Goal: Information Seeking & Learning: Learn about a topic

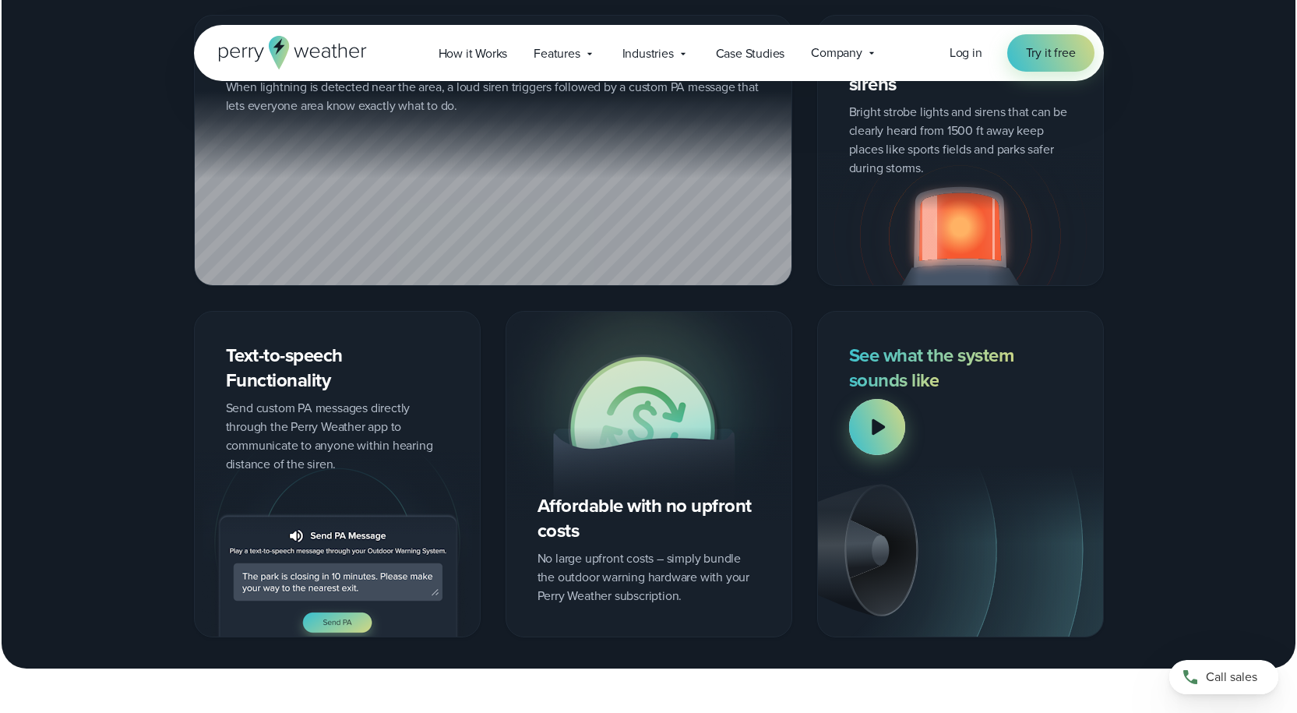
scroll to position [2103, 0]
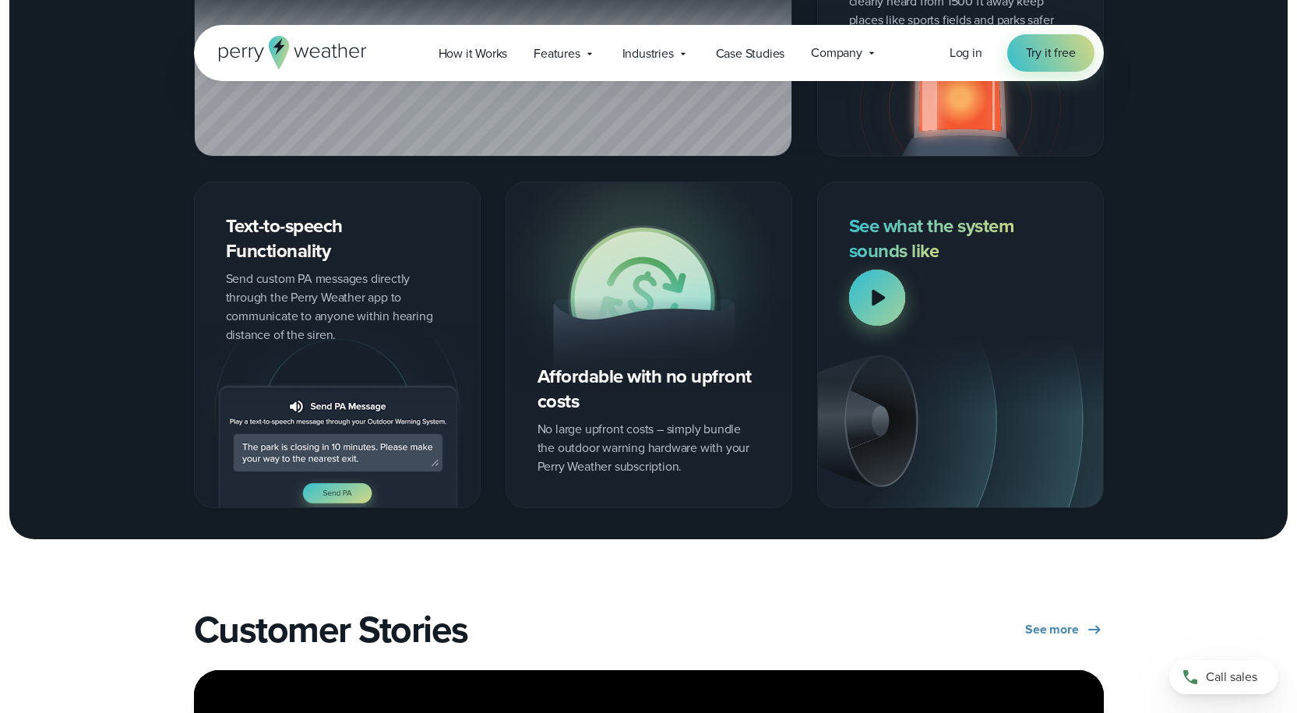
click at [886, 296] on div at bounding box center [877, 298] width 56 height 56
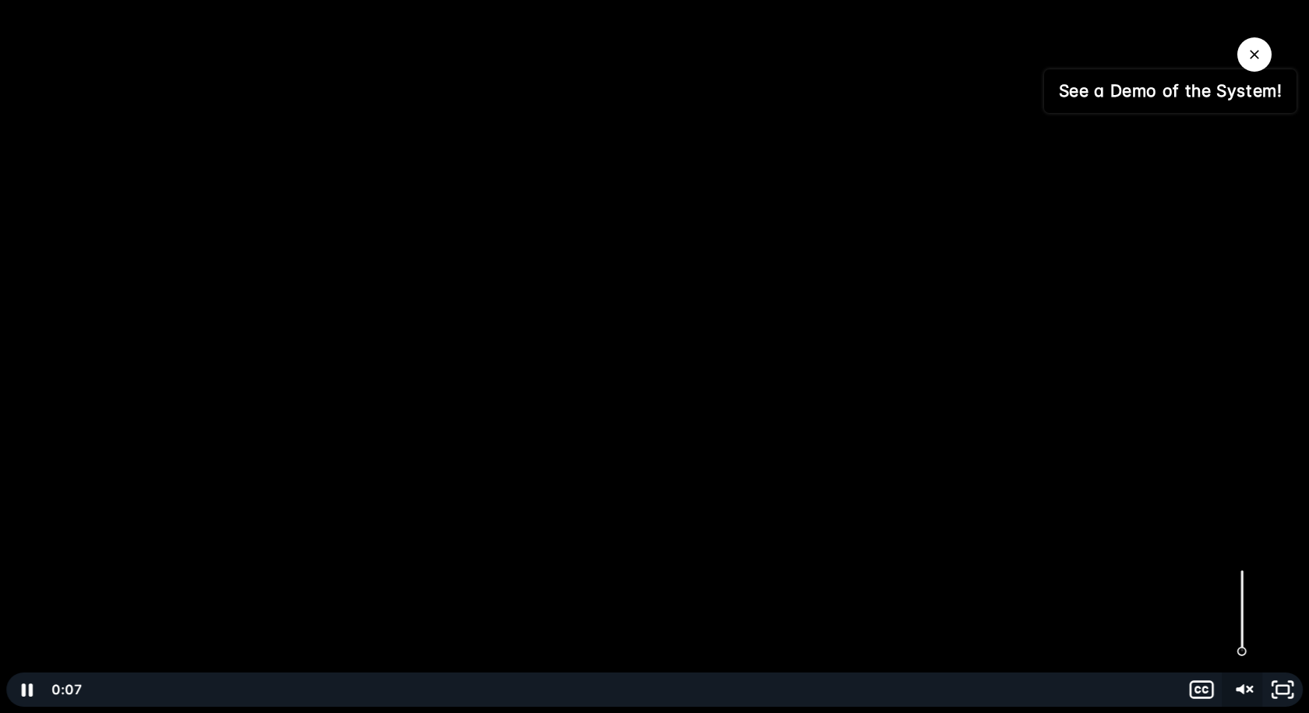
click at [1256, 684] on icon "Unmute" at bounding box center [1241, 689] width 41 height 34
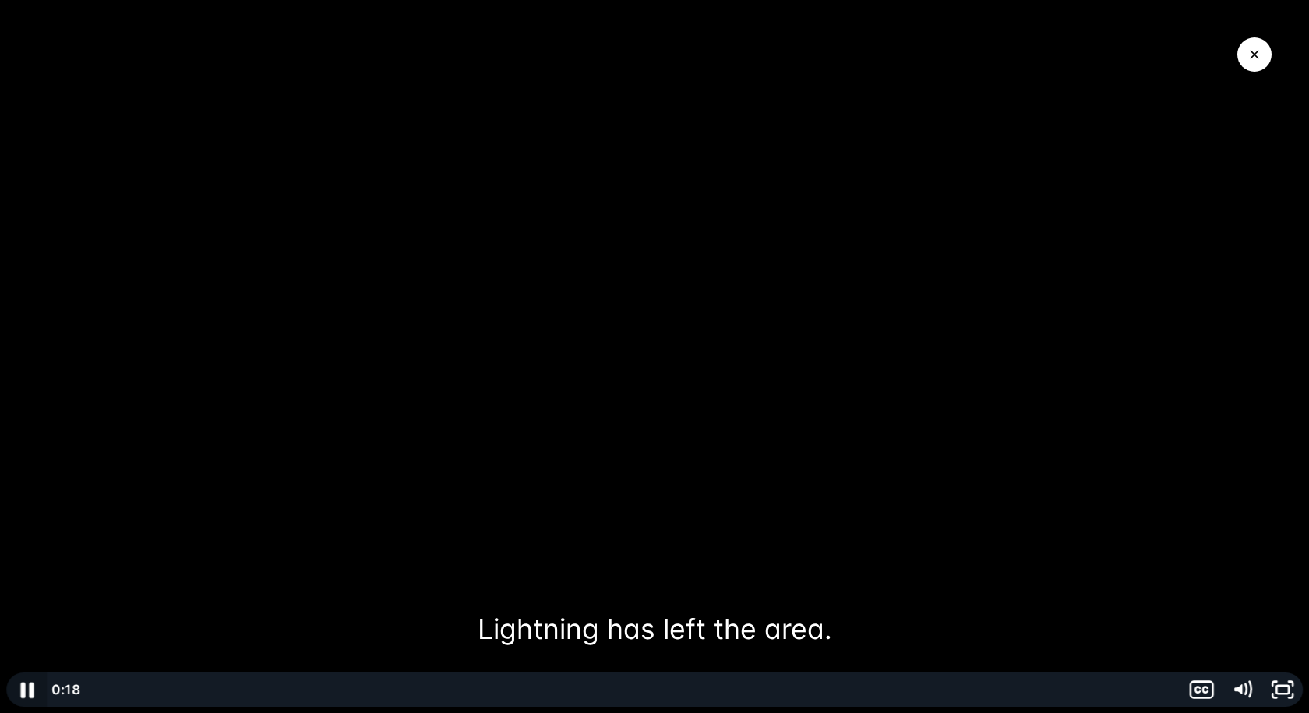
click at [32, 689] on icon "Pause" at bounding box center [26, 690] width 13 height 16
click at [1064, 567] on div at bounding box center [654, 356] width 1309 height 713
click at [1281, 689] on icon "Fullscreen" at bounding box center [1282, 689] width 41 height 34
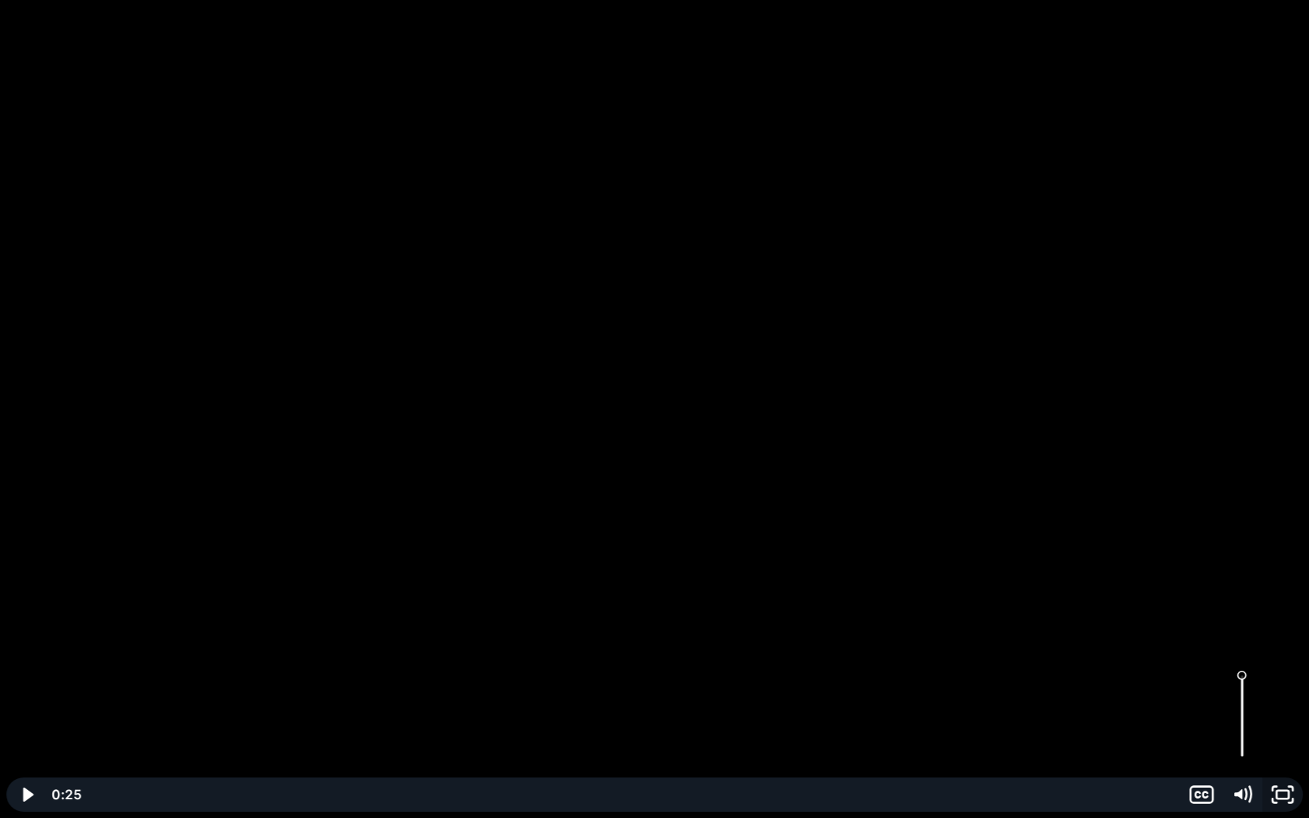
click at [1277, 712] on rect "Unfullscreen" at bounding box center [1282, 795] width 12 height 8
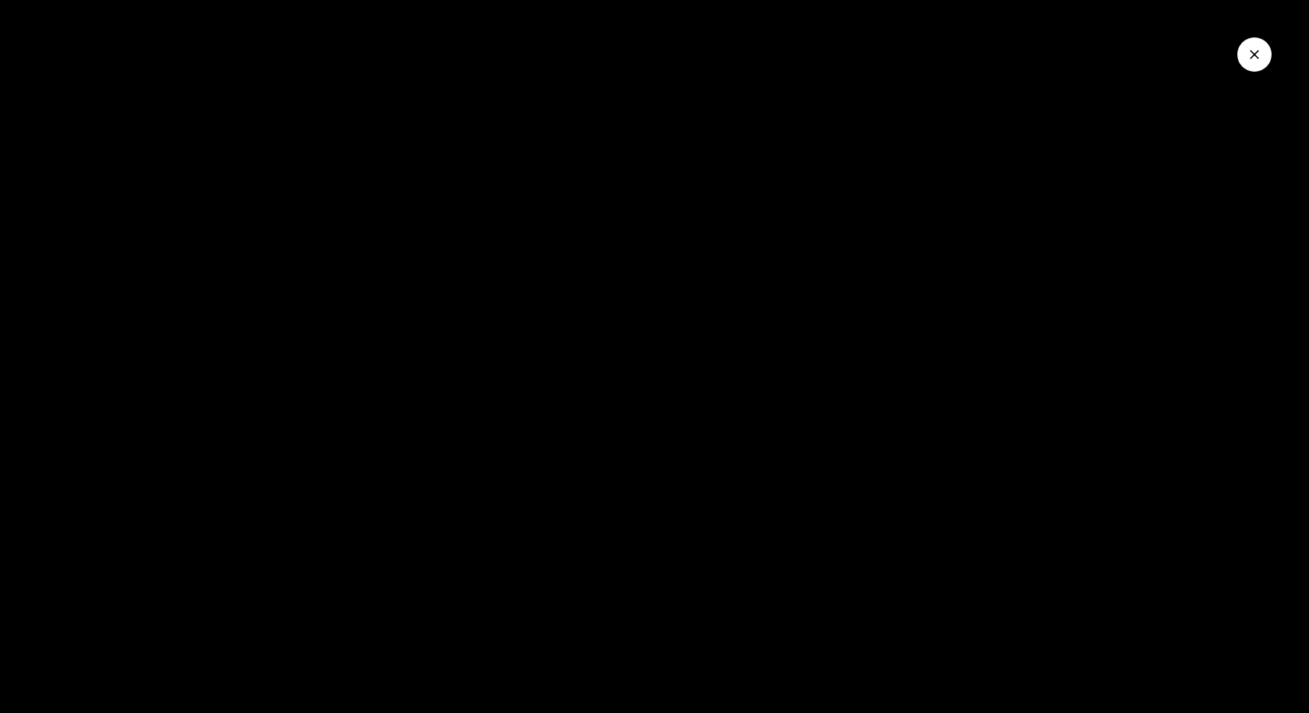
click at [1266, 51] on button "Close Video" at bounding box center [1254, 54] width 34 height 34
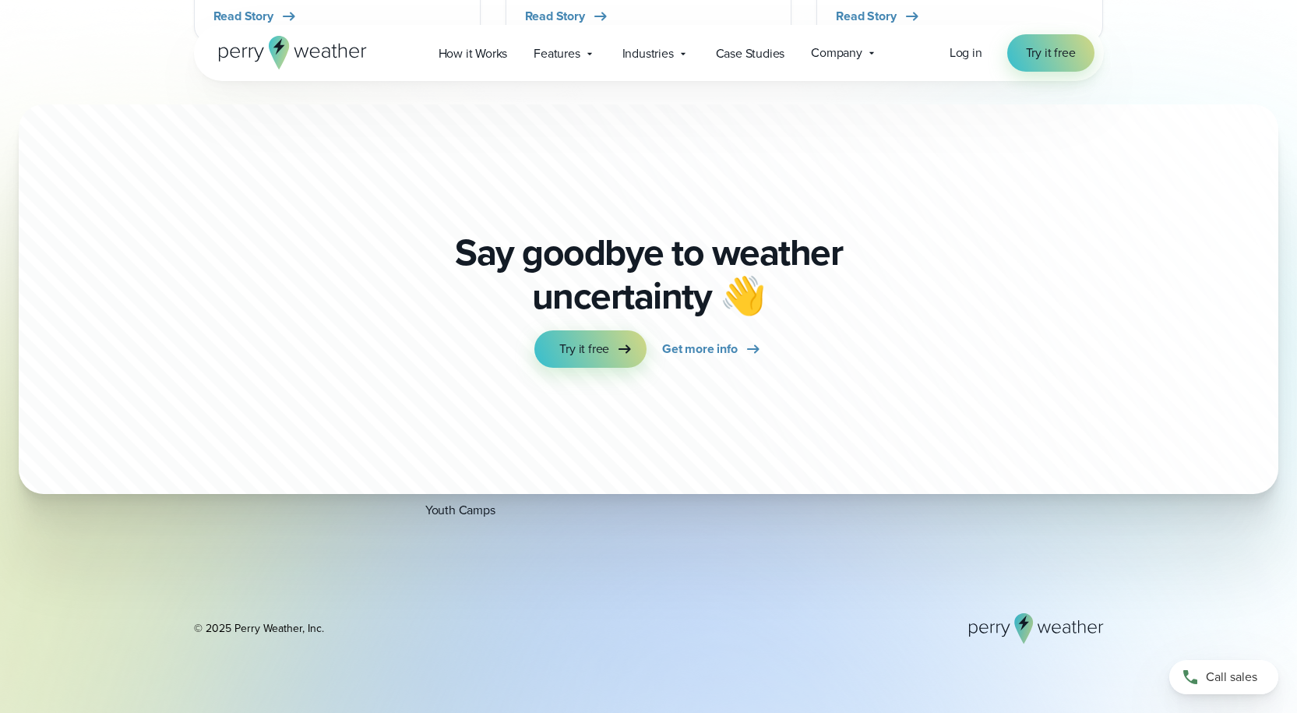
scroll to position [4518, 0]
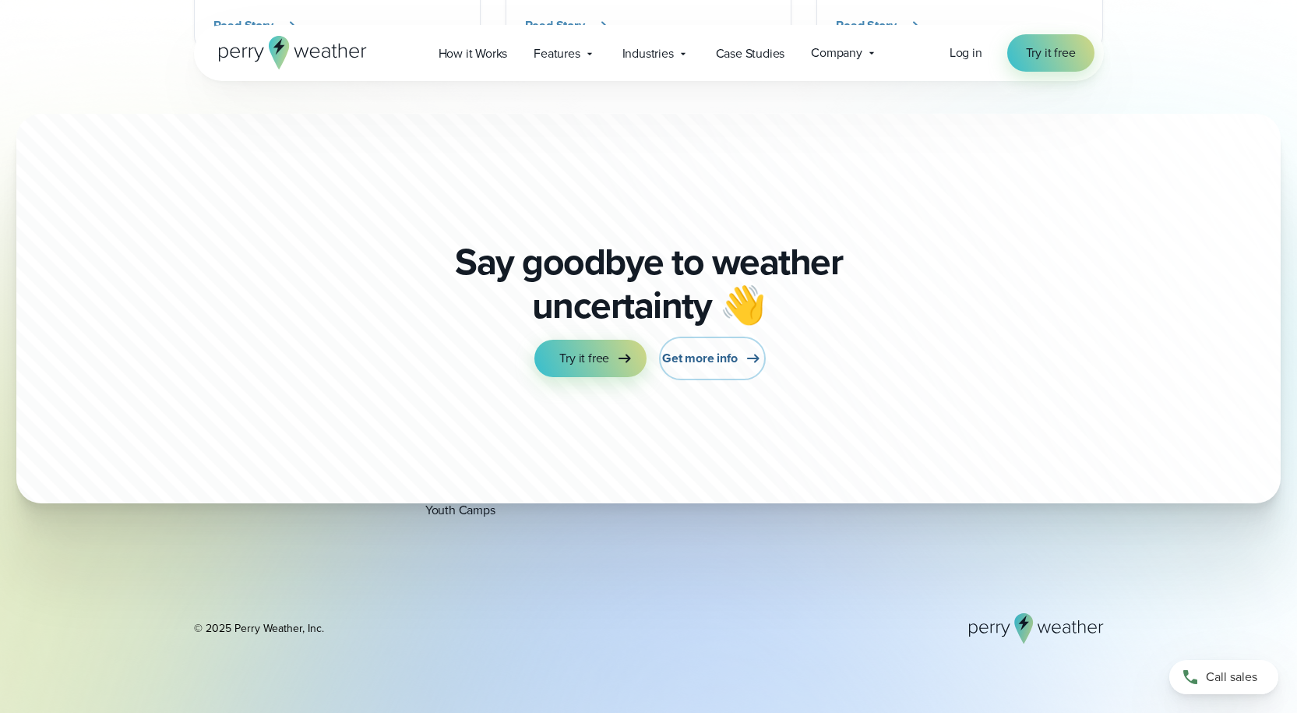
click at [704, 369] on link "Get more info" at bounding box center [712, 358] width 100 height 37
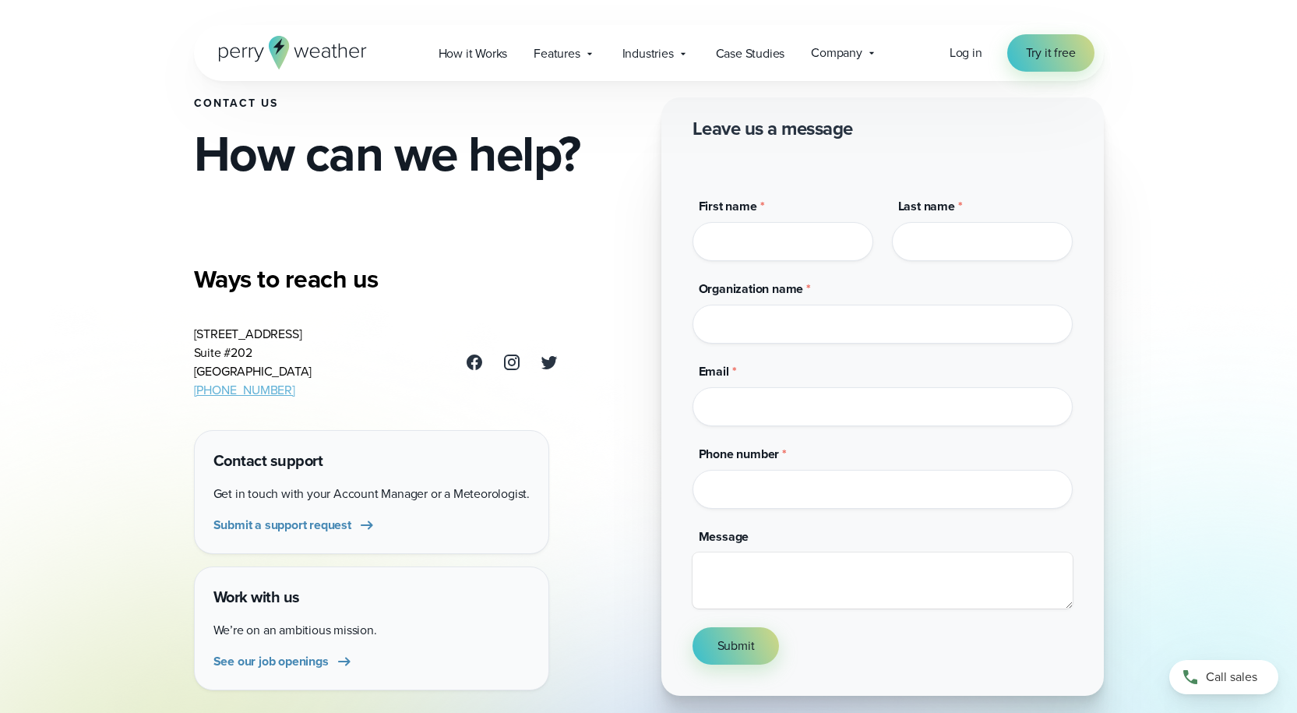
scroll to position [234, 0]
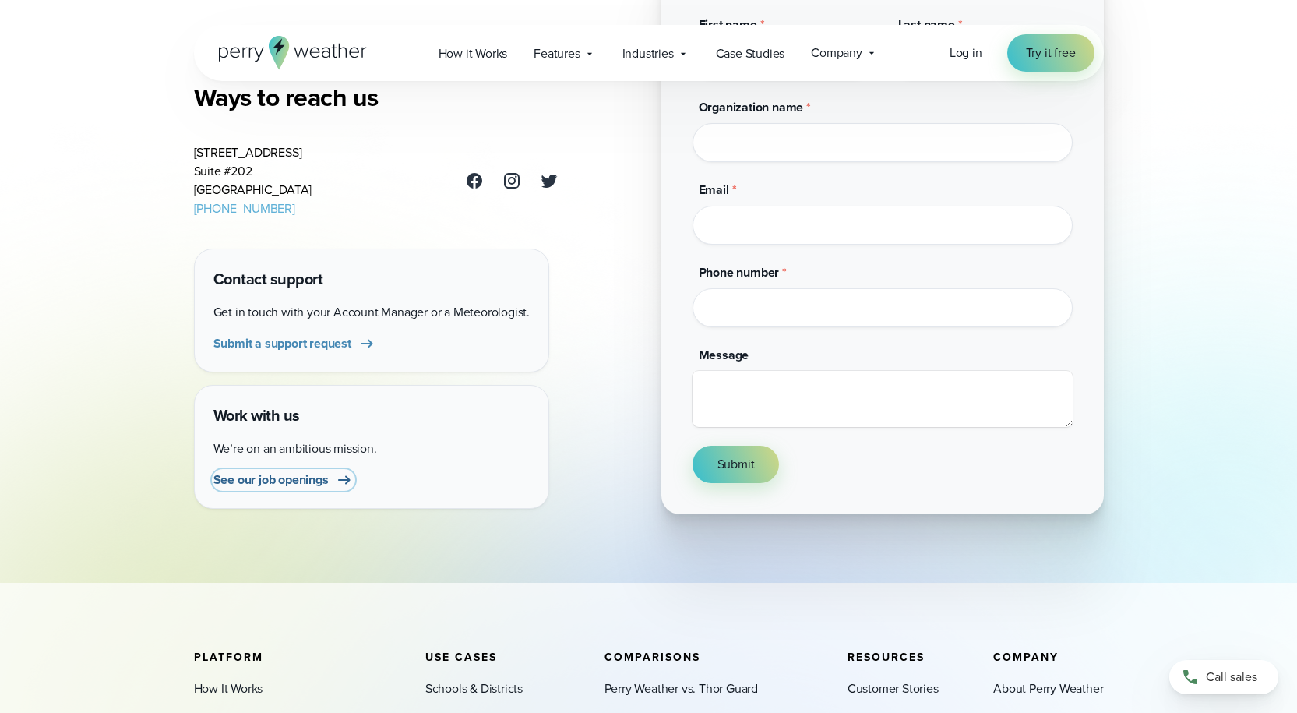
click at [340, 479] on icon at bounding box center [344, 479] width 19 height 19
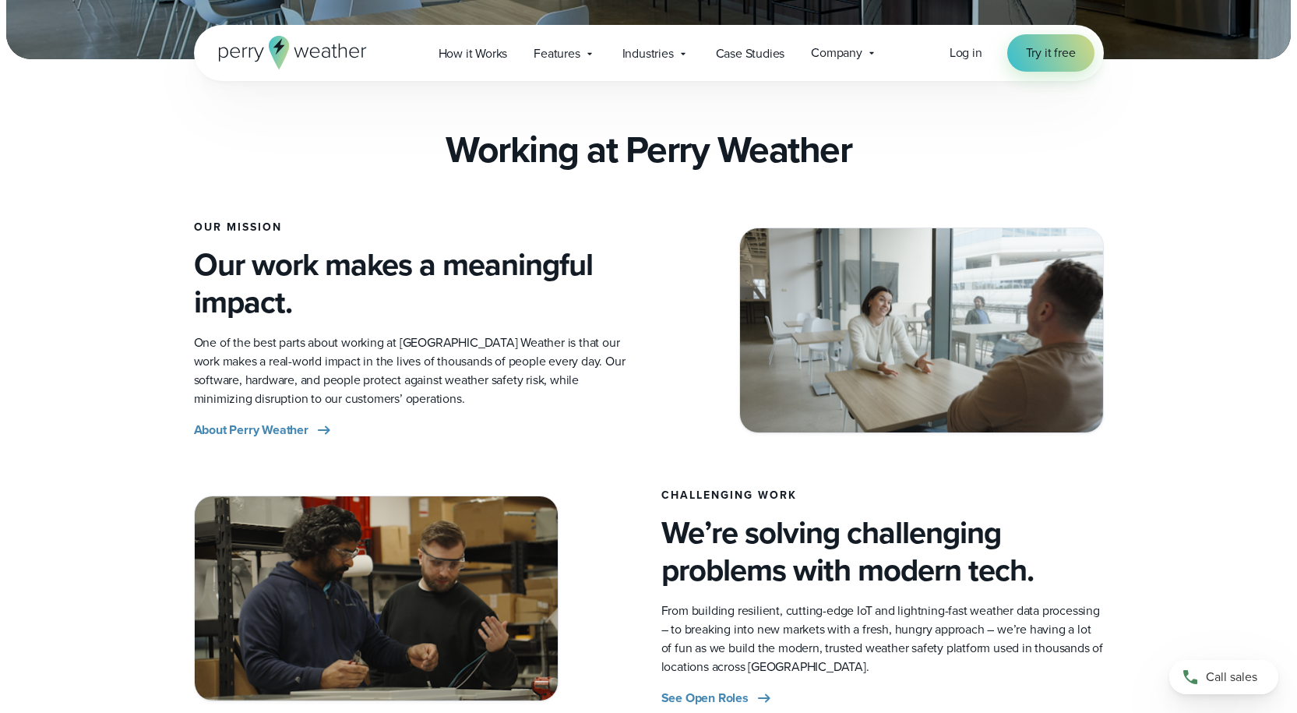
scroll to position [623, 0]
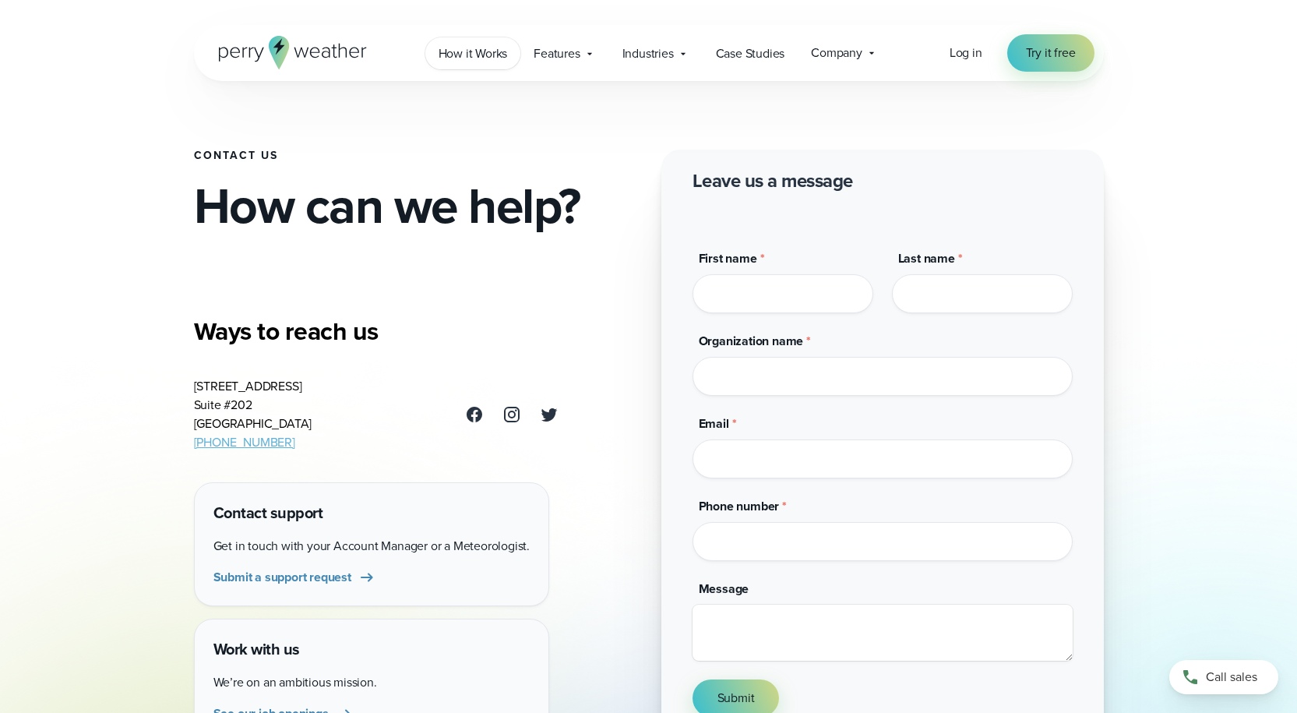
click at [489, 62] on span "How it Works" at bounding box center [473, 53] width 69 height 19
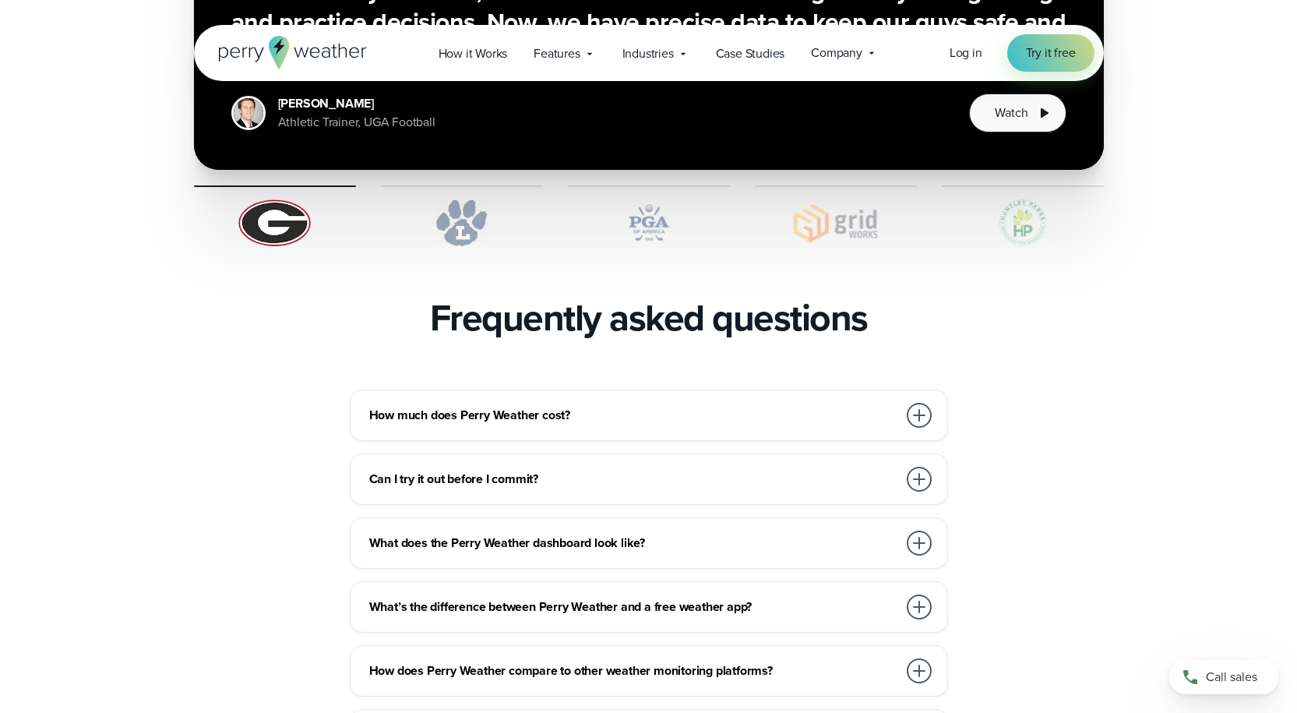
scroll to position [3194, 0]
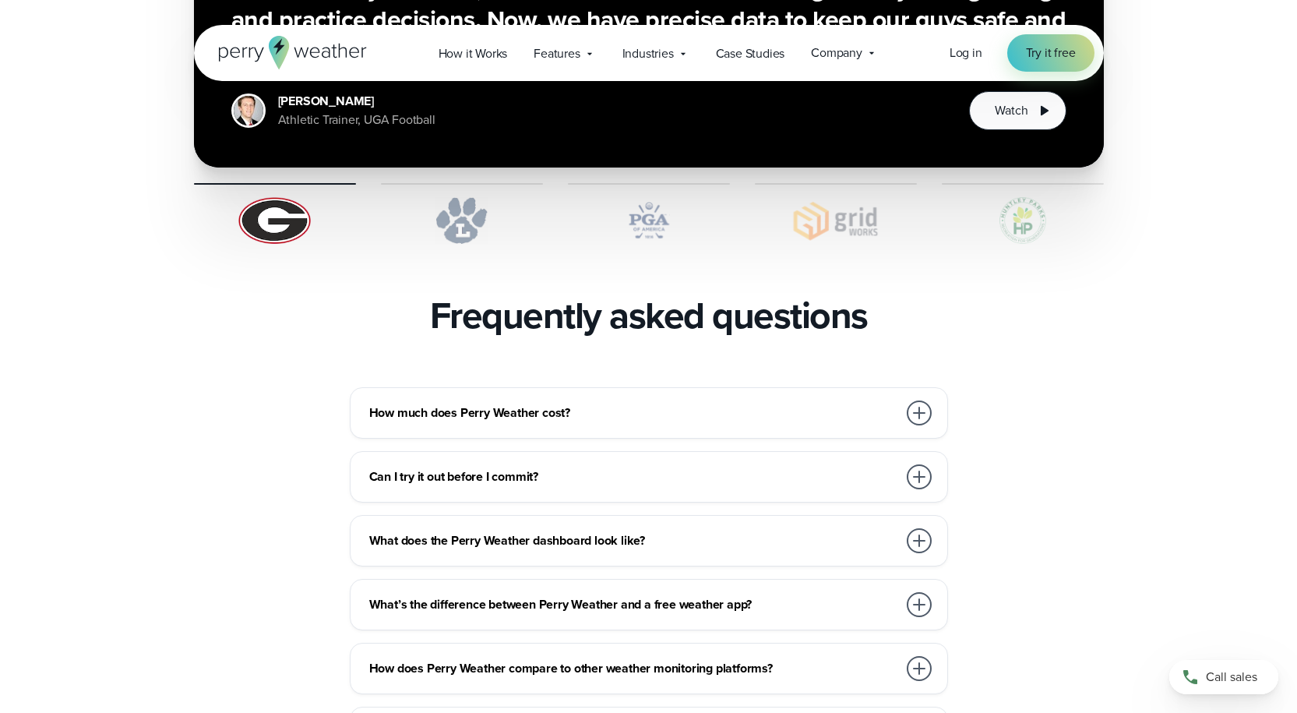
click at [915, 400] on div at bounding box center [919, 412] width 25 height 25
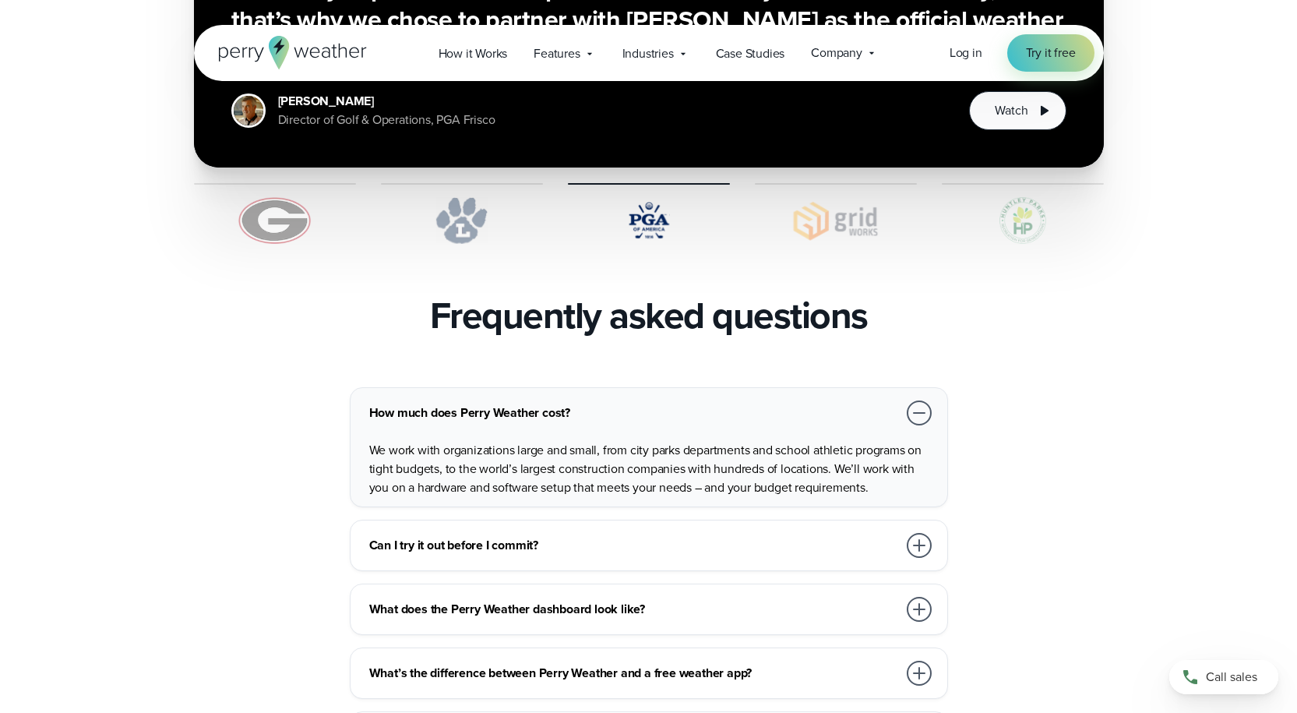
click at [917, 533] on div at bounding box center [919, 545] width 25 height 25
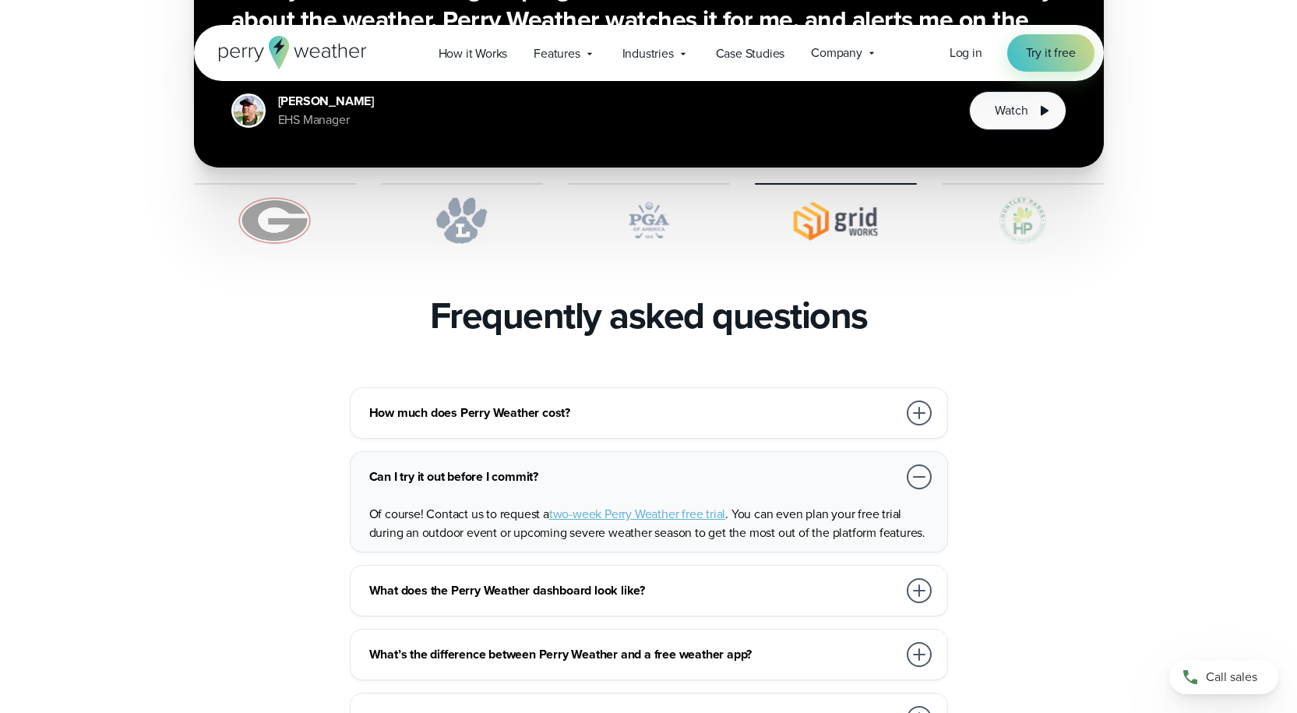
click at [922, 464] on div at bounding box center [919, 476] width 25 height 25
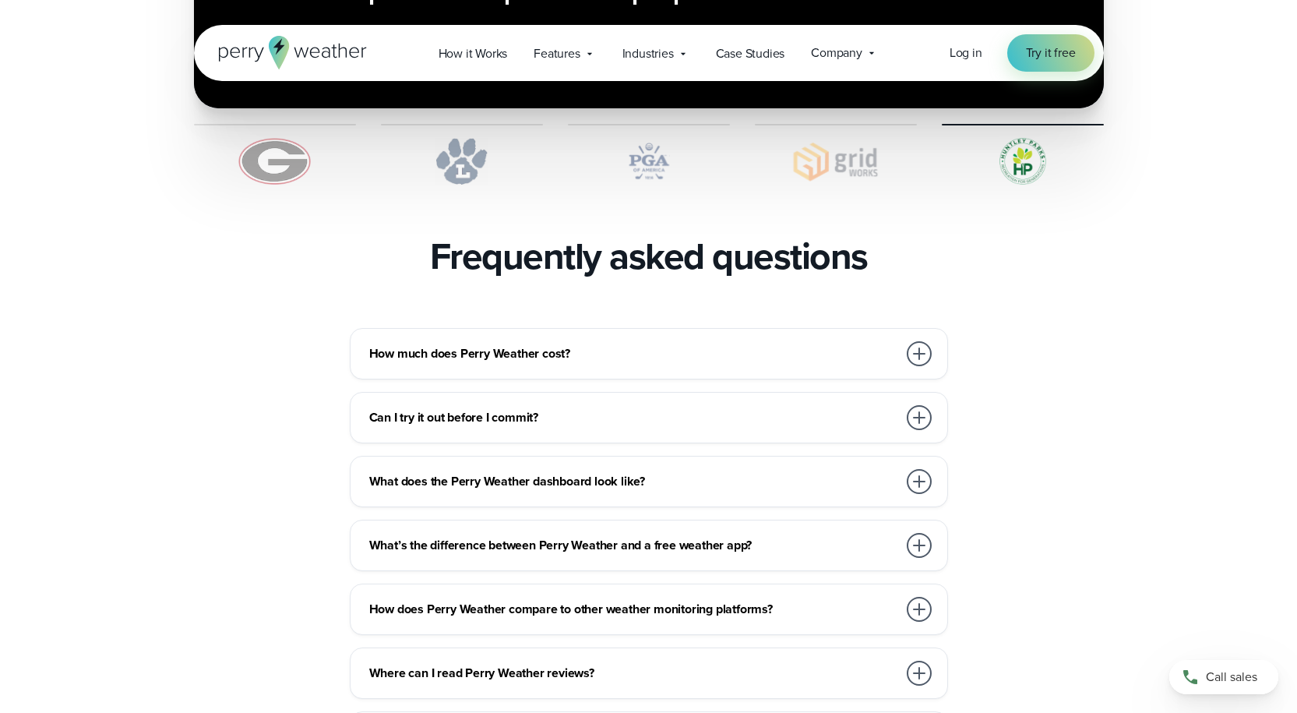
scroll to position [3427, 0]
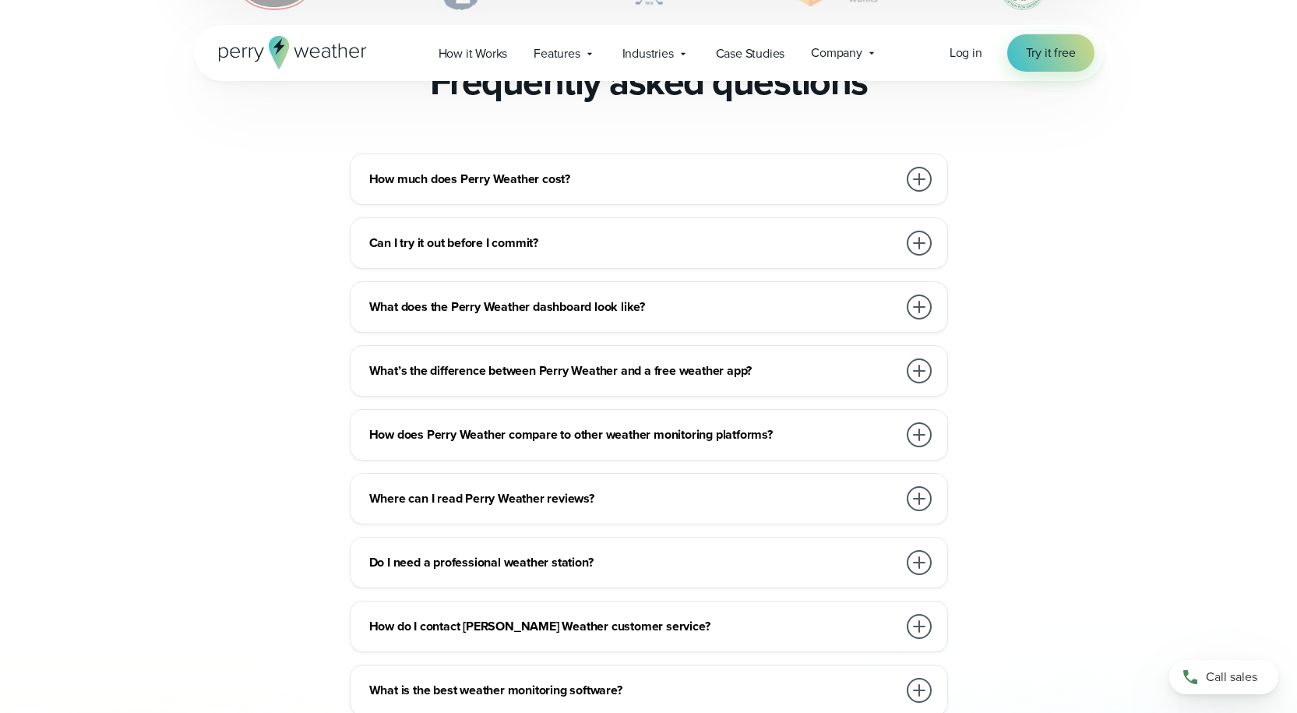
click at [907, 291] on div at bounding box center [919, 306] width 31 height 31
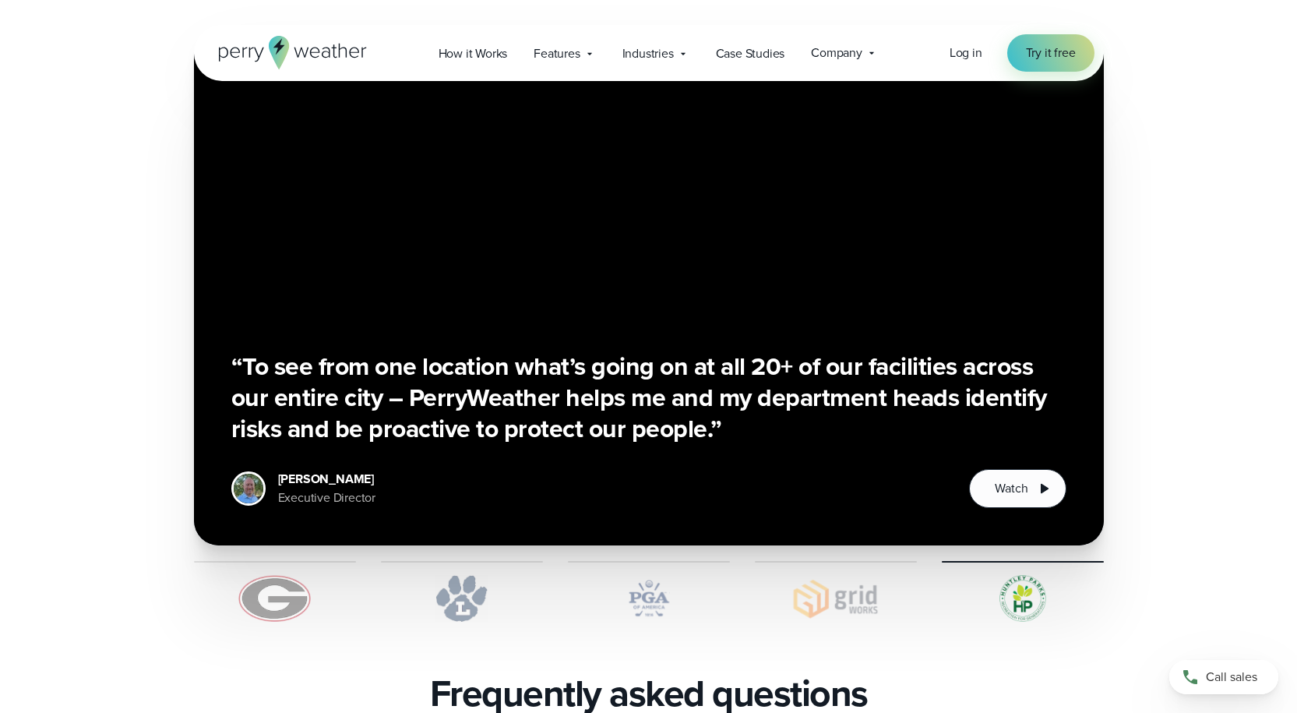
scroll to position [2804, 0]
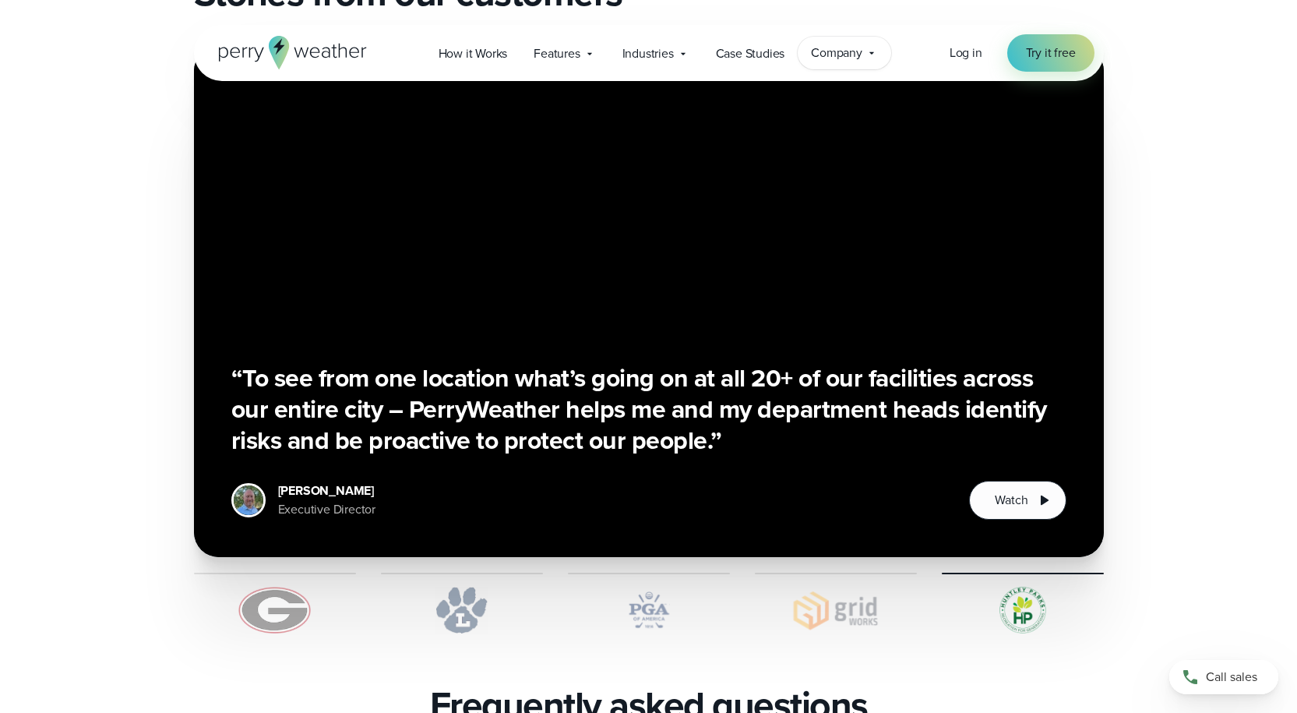
click at [867, 60] on div "Company Contact Us Reach out to us for sales or support questions" at bounding box center [844, 53] width 93 height 33
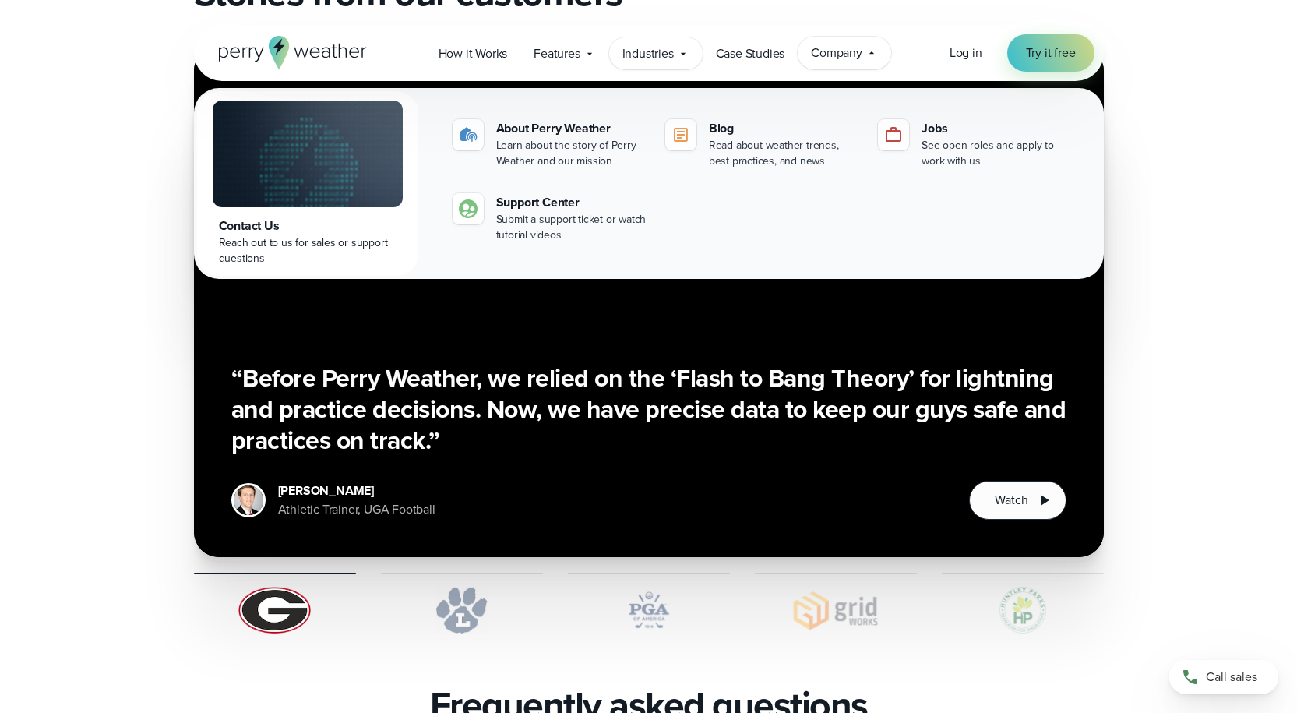
click at [666, 54] on span "Industries" at bounding box center [647, 53] width 51 height 19
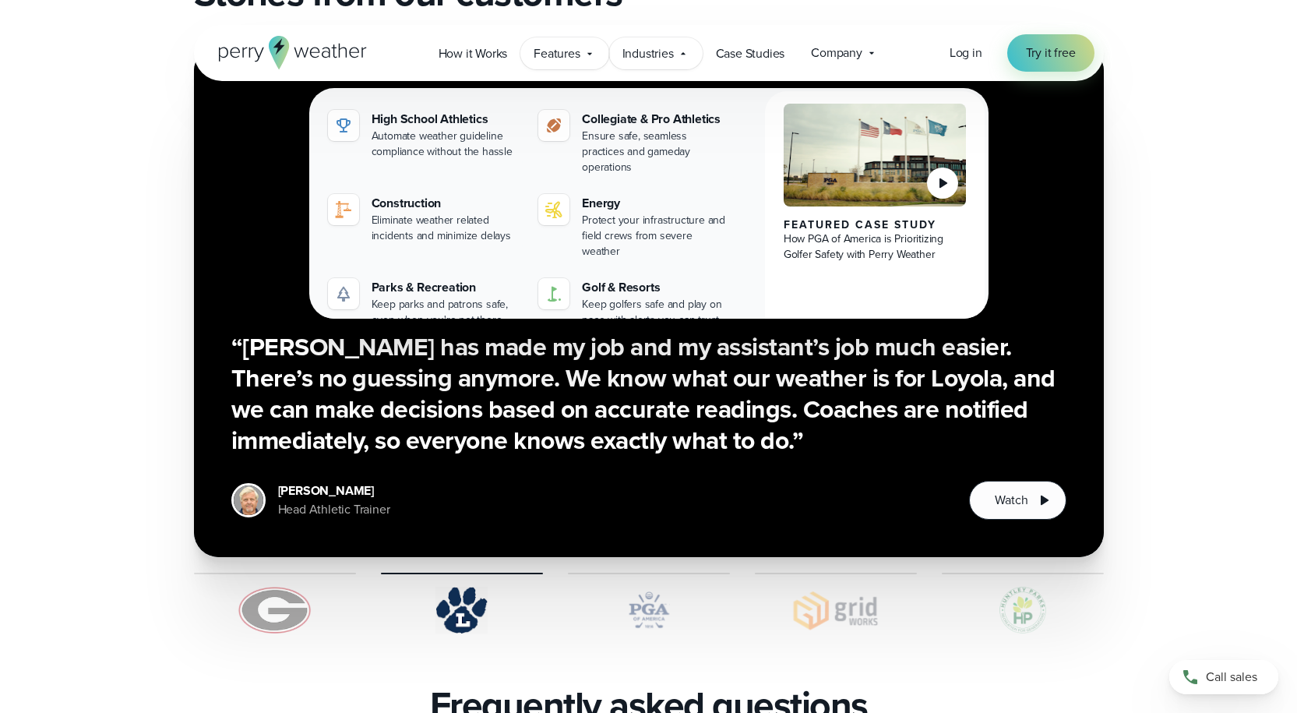
click at [594, 53] on icon at bounding box center [589, 54] width 12 height 12
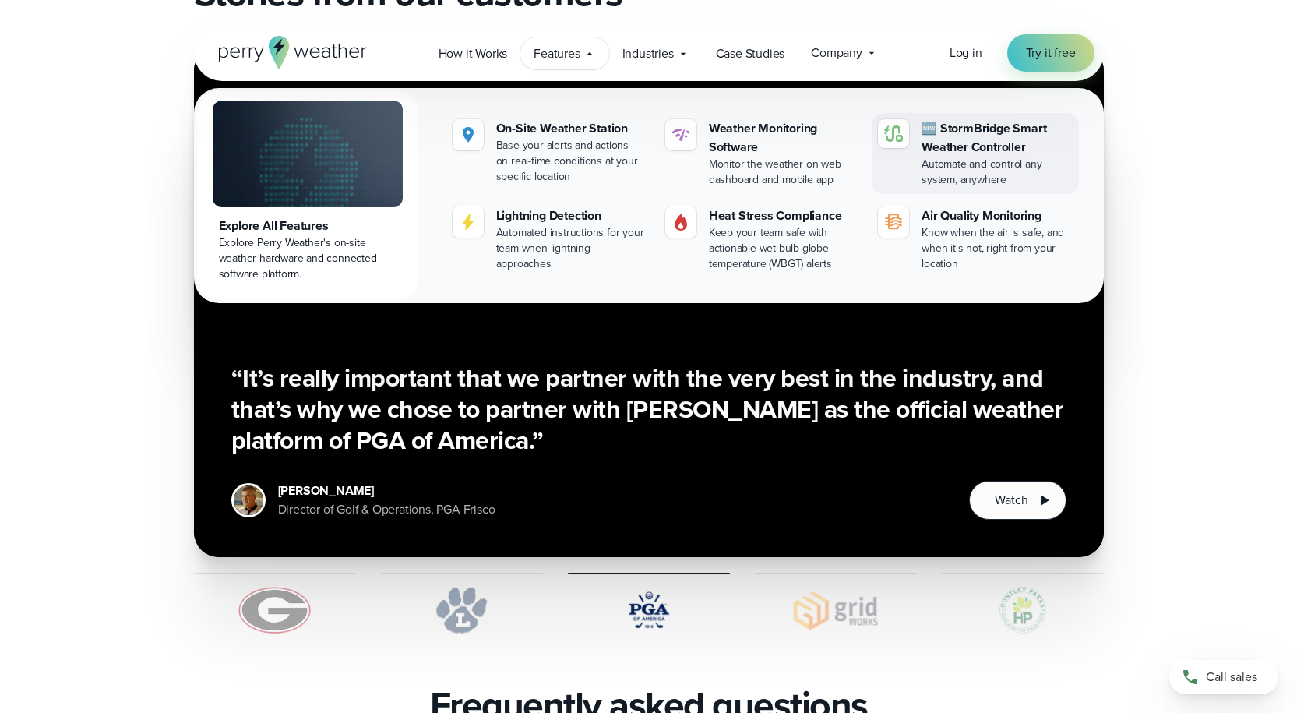
click at [992, 146] on div "🆕 StormBridge Smart Weather Controller" at bounding box center [996, 137] width 150 height 37
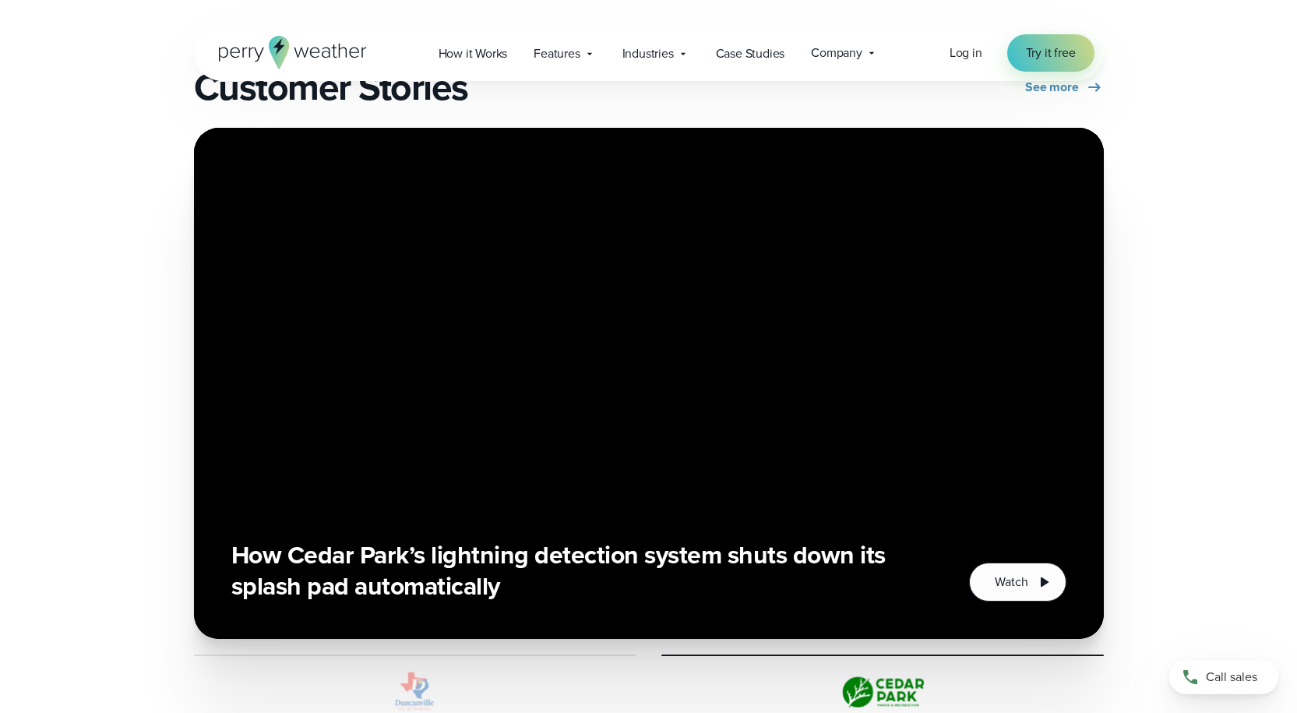
scroll to position [2960, 0]
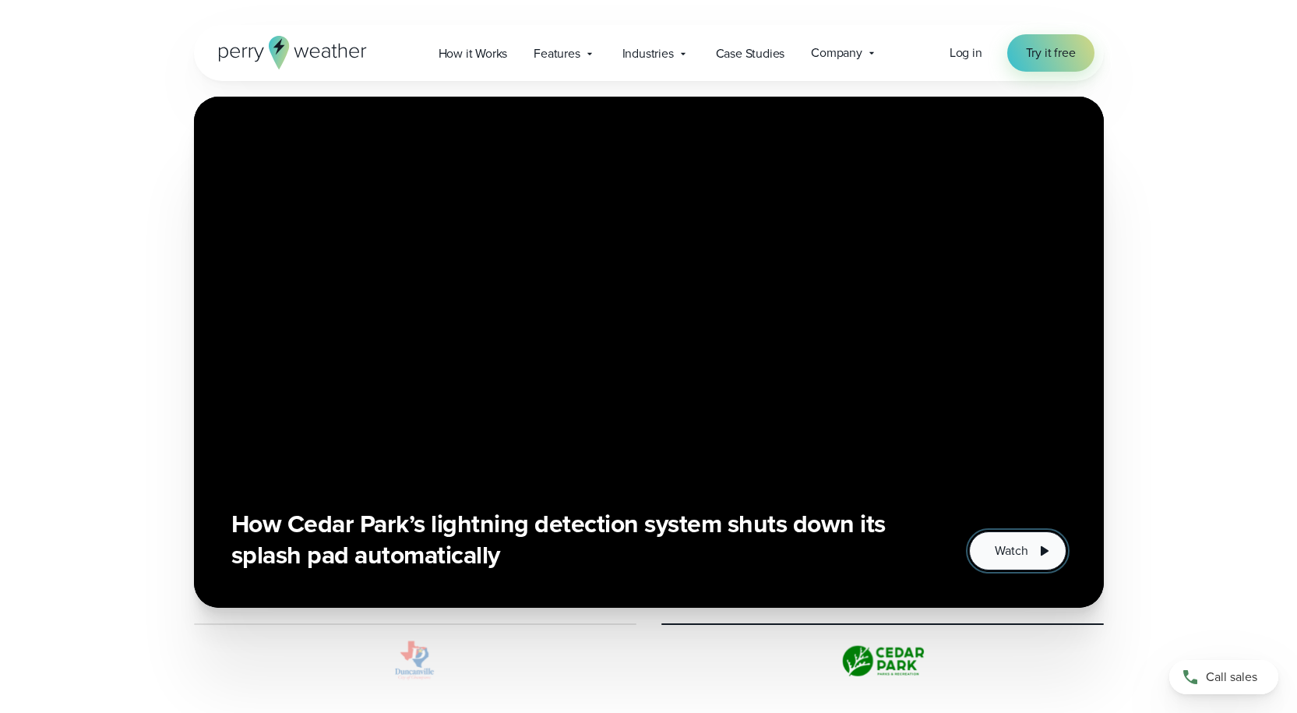
click at [1018, 556] on span "Watch" at bounding box center [1011, 550] width 33 height 19
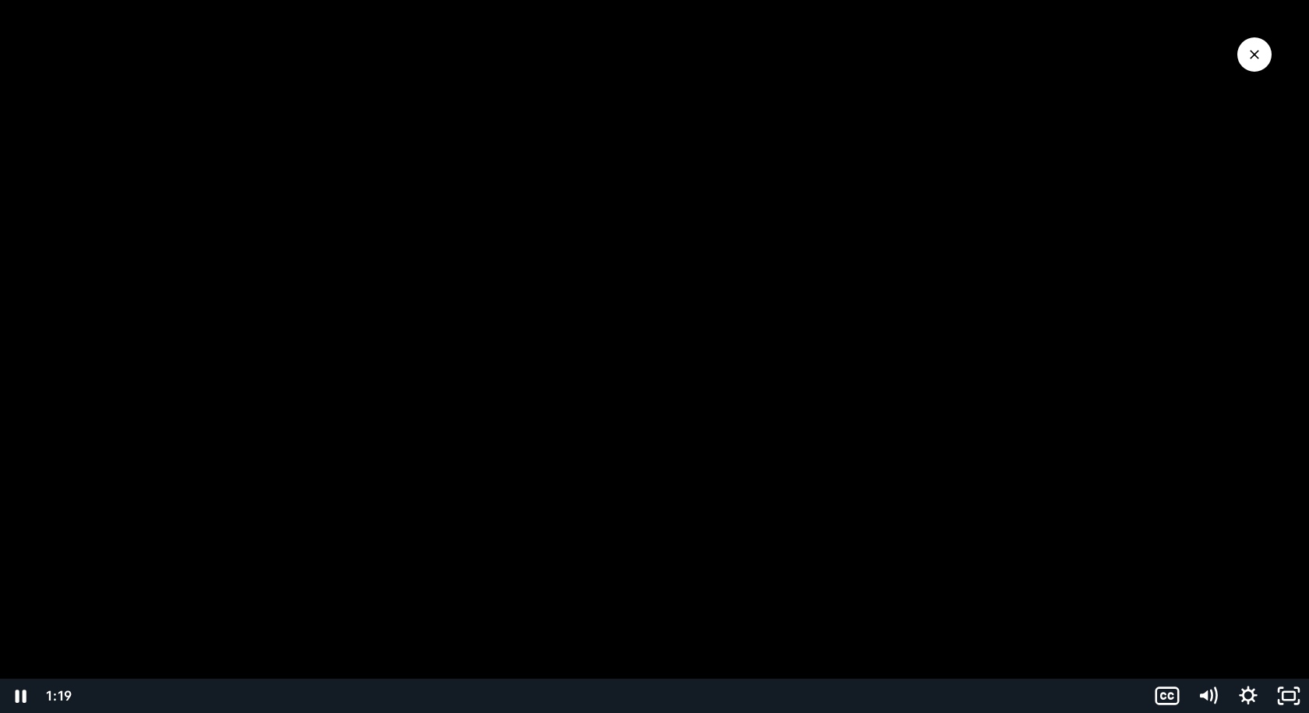
click at [549, 692] on div "Playbar" at bounding box center [612, 695] width 1048 height 34
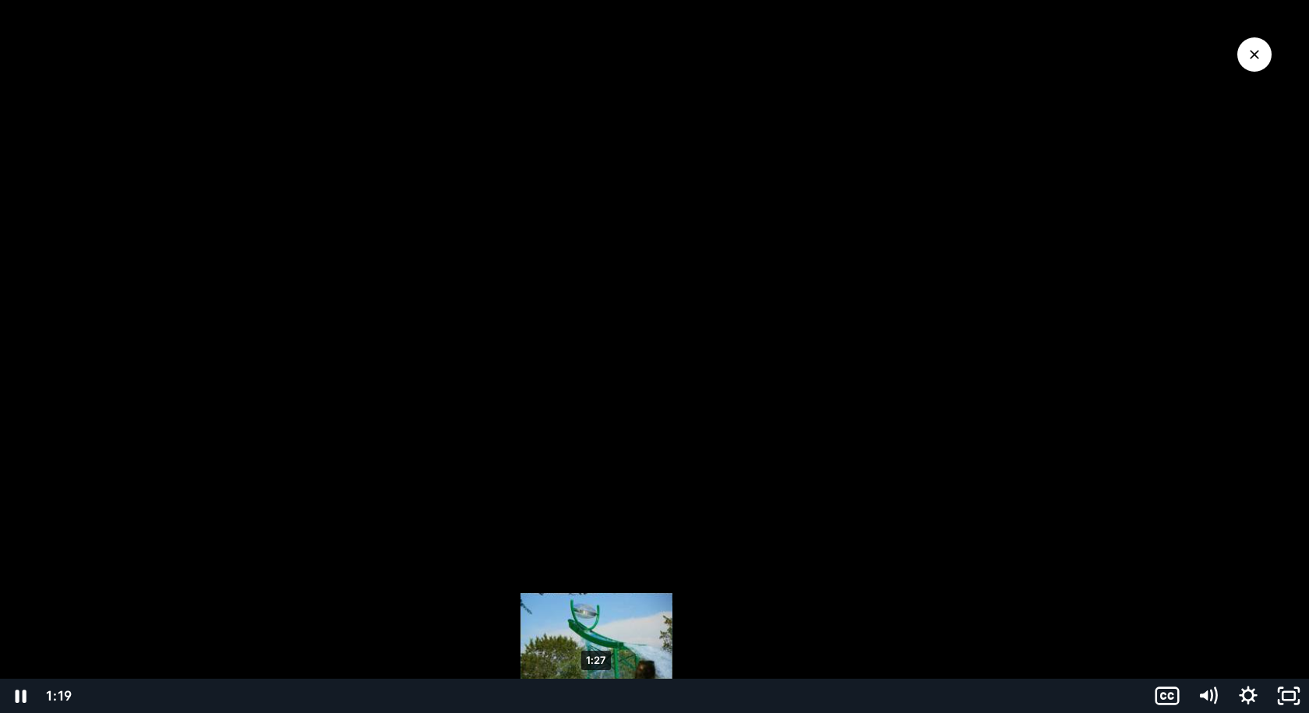
click at [597, 692] on div "1:27" at bounding box center [612, 695] width 1048 height 34
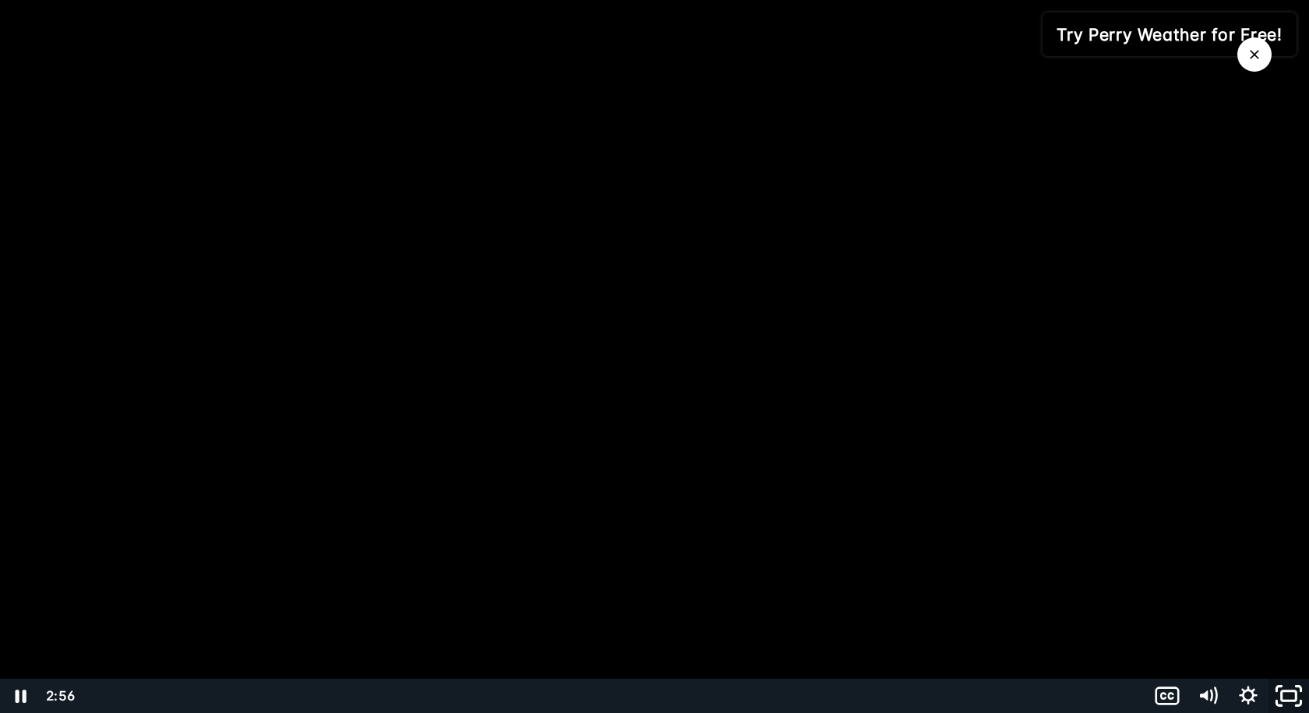
click at [1284, 699] on rect "Fullscreen" at bounding box center [1288, 695] width 15 height 9
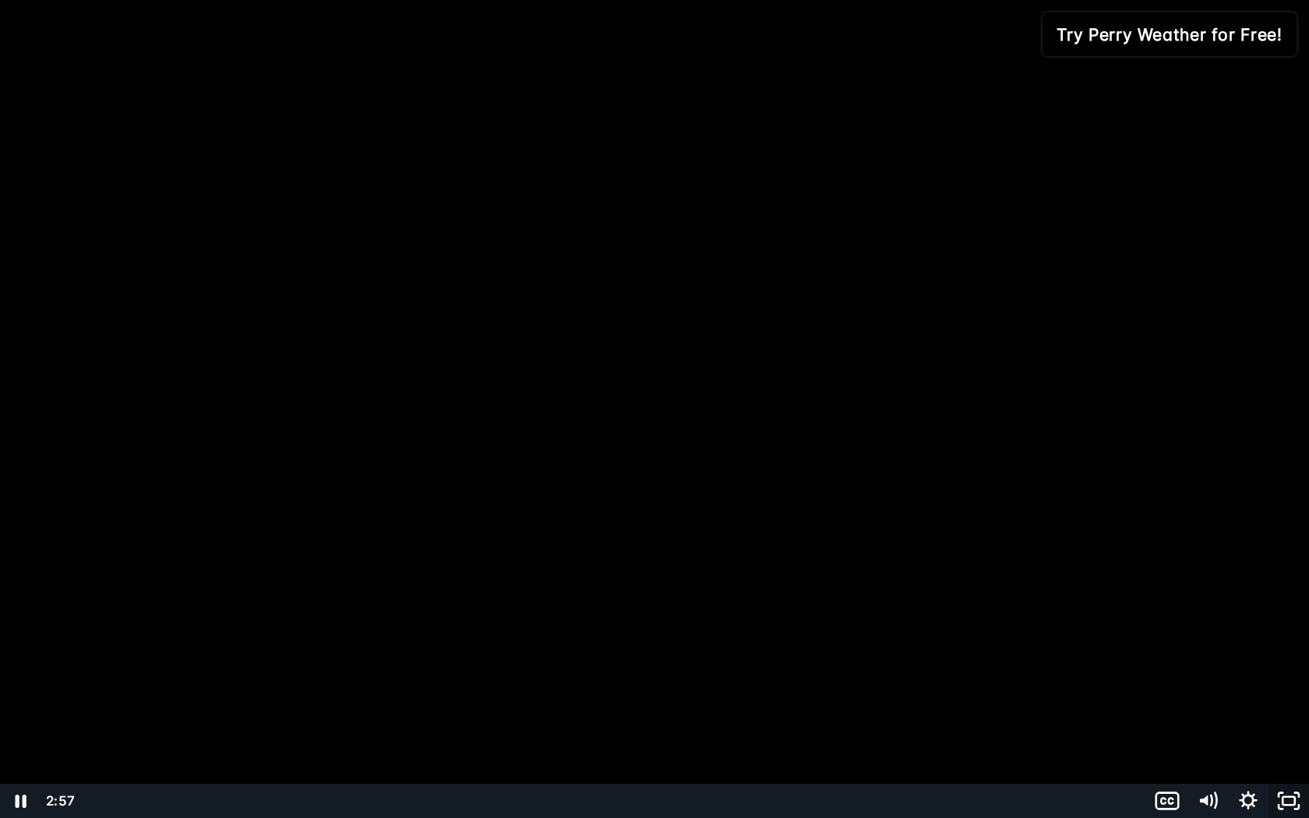
click at [1290, 712] on icon "Unfullscreen" at bounding box center [1288, 801] width 41 height 34
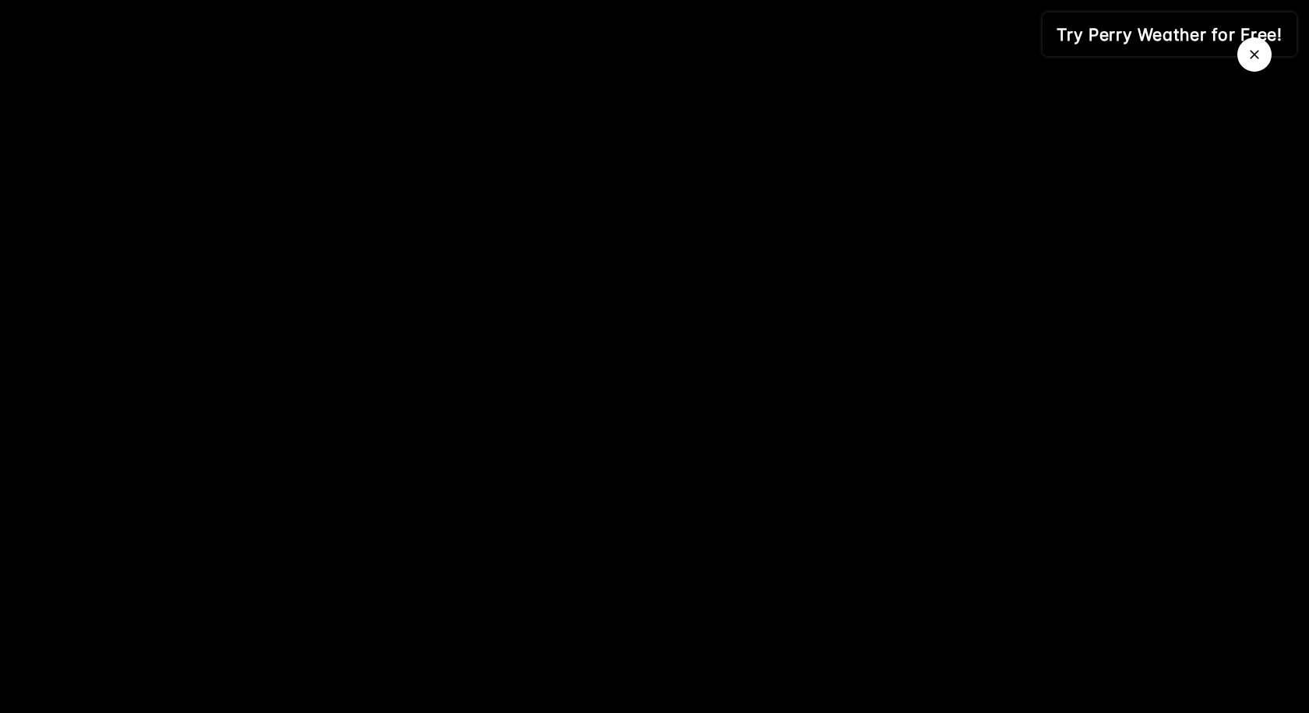
drag, startPoint x: 1261, startPoint y: 56, endPoint x: 1249, endPoint y: 68, distance: 17.1
click at [1261, 56] on icon "Close Video" at bounding box center [1254, 55] width 16 height 16
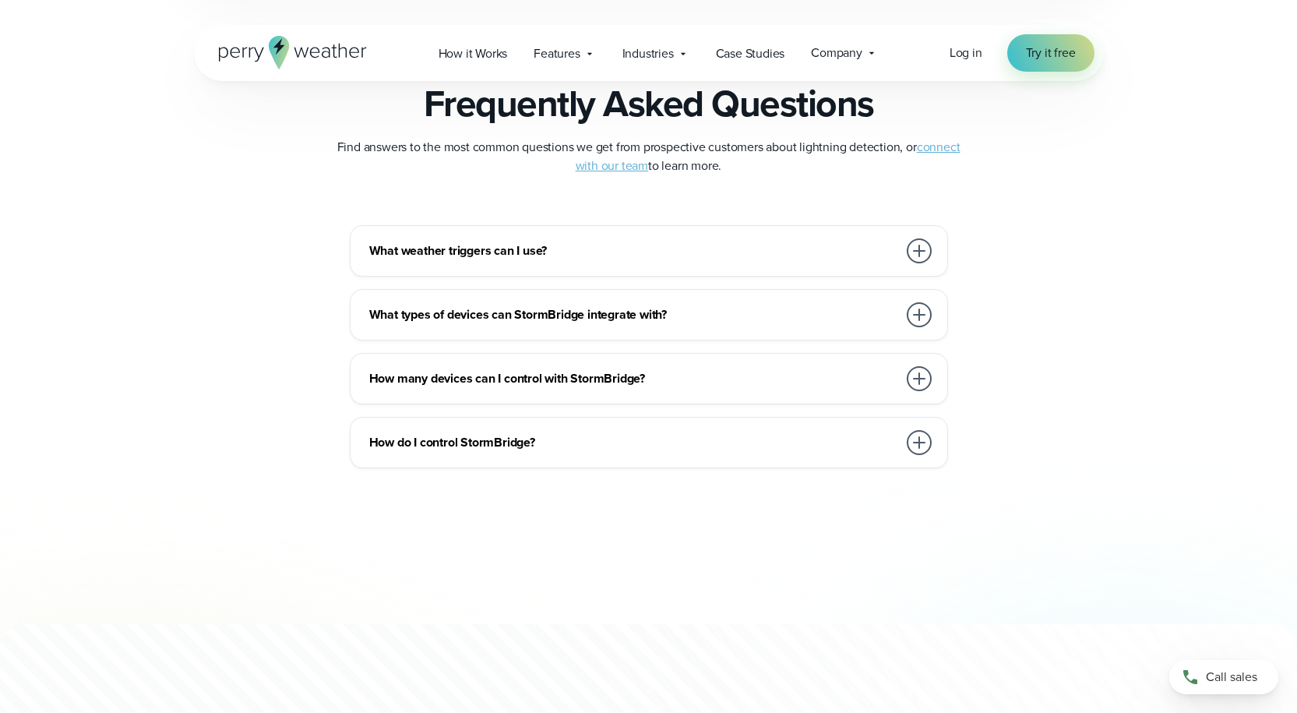
scroll to position [3661, 0]
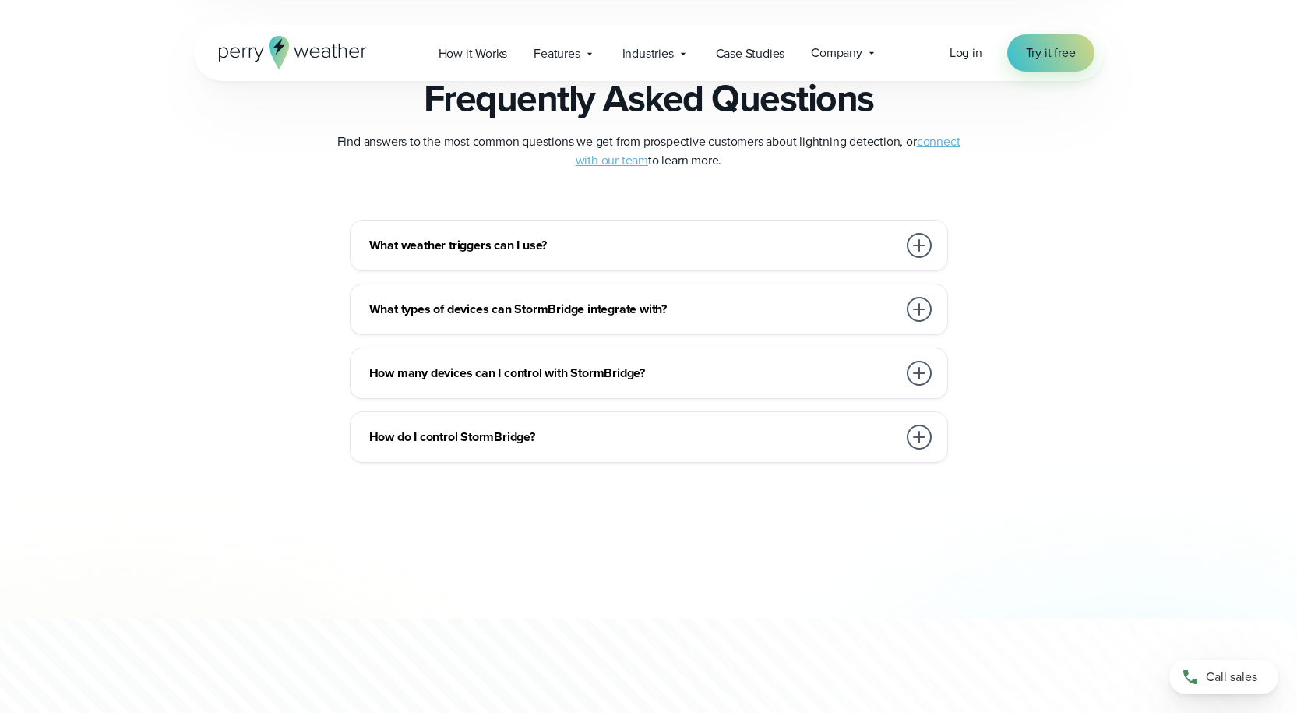
click at [910, 249] on div at bounding box center [919, 245] width 25 height 25
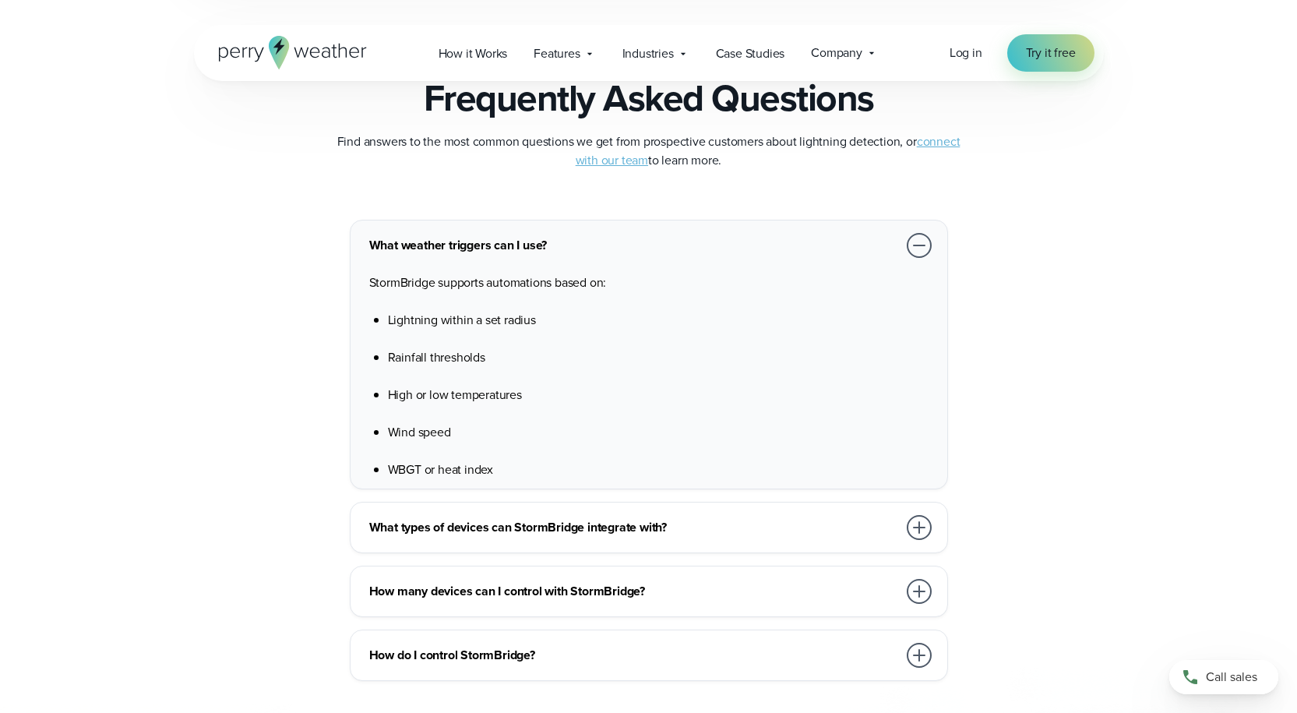
click at [911, 249] on div at bounding box center [919, 245] width 25 height 25
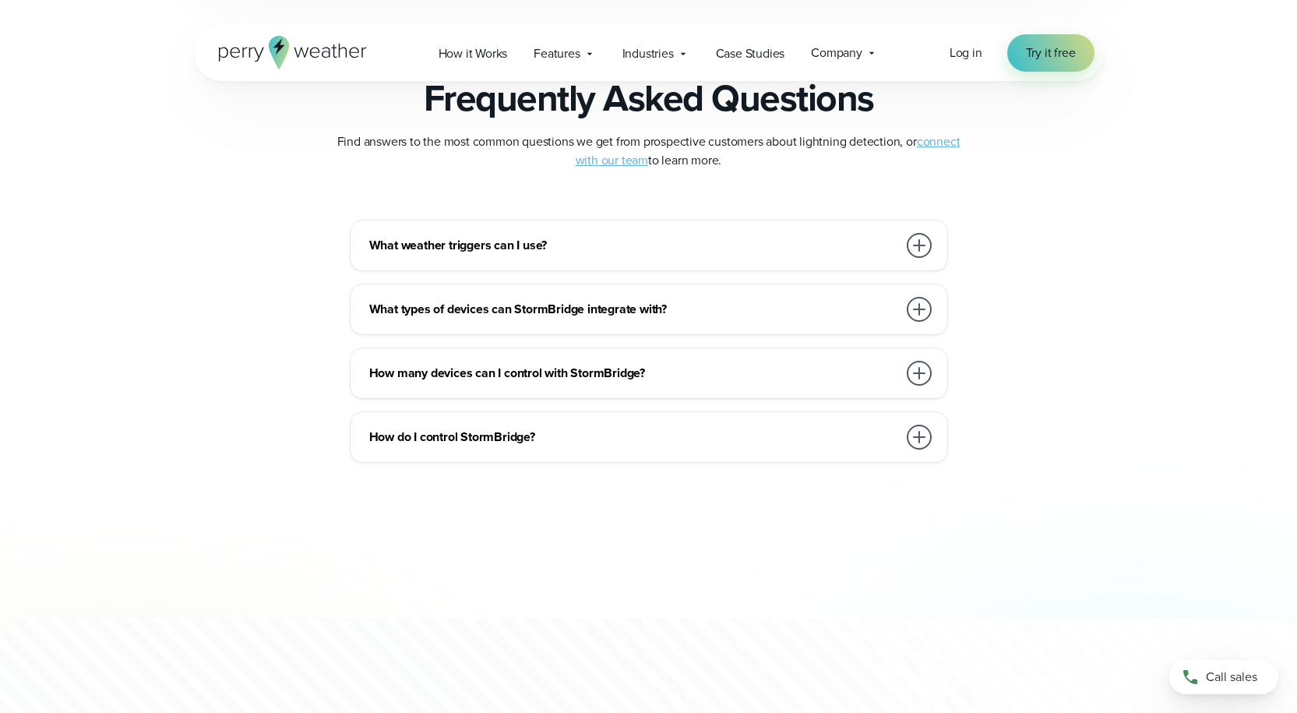
click at [914, 322] on div at bounding box center [919, 309] width 31 height 31
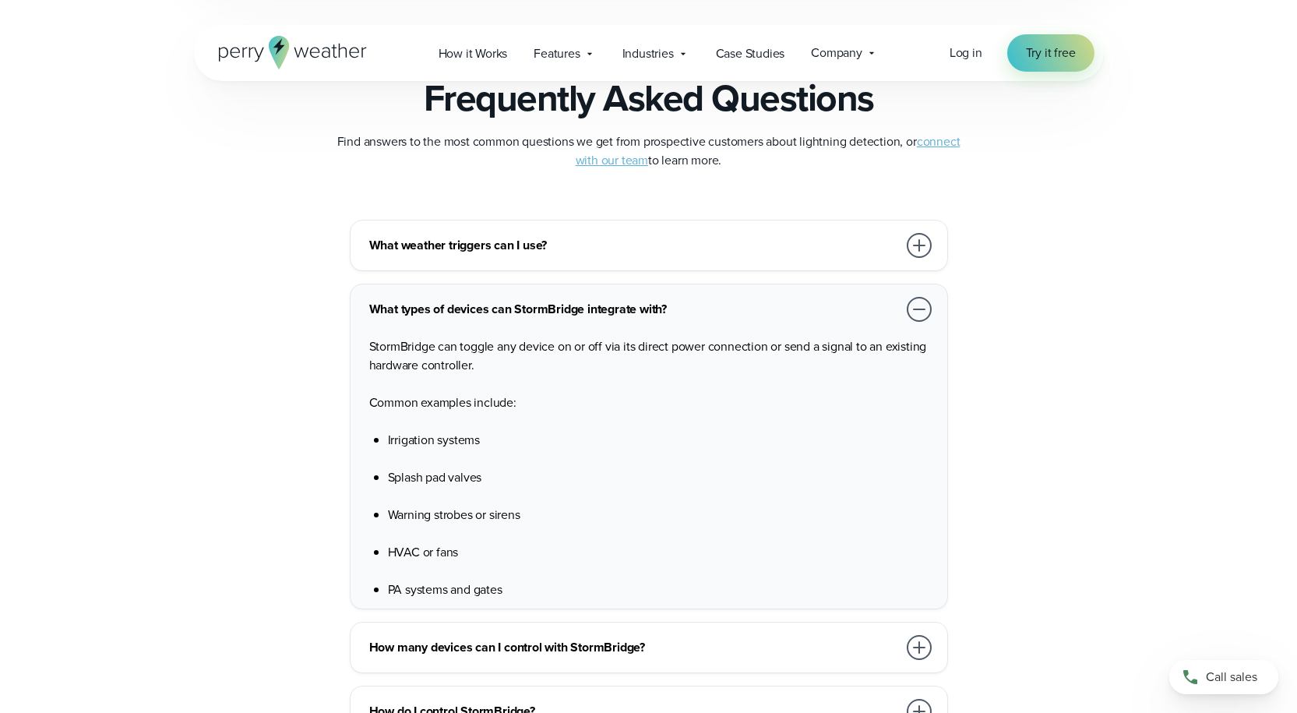
click at [918, 311] on div at bounding box center [919, 309] width 25 height 25
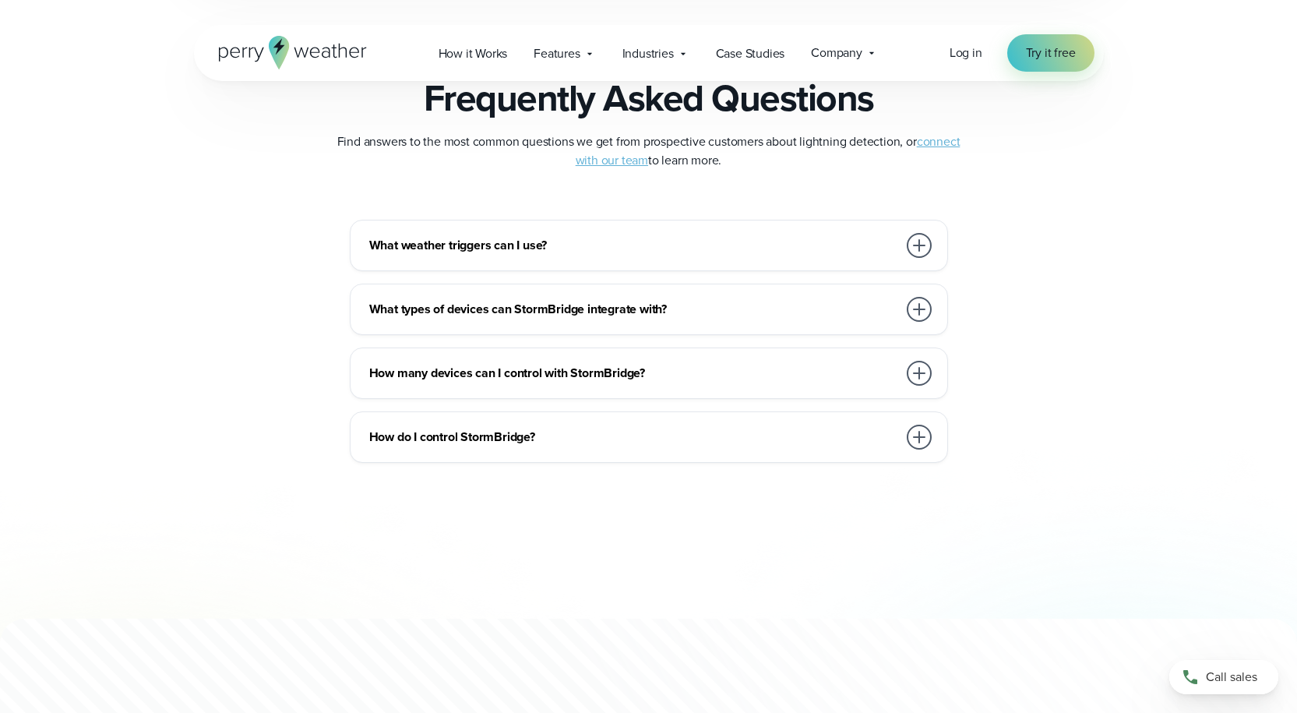
click at [911, 369] on div at bounding box center [919, 373] width 25 height 25
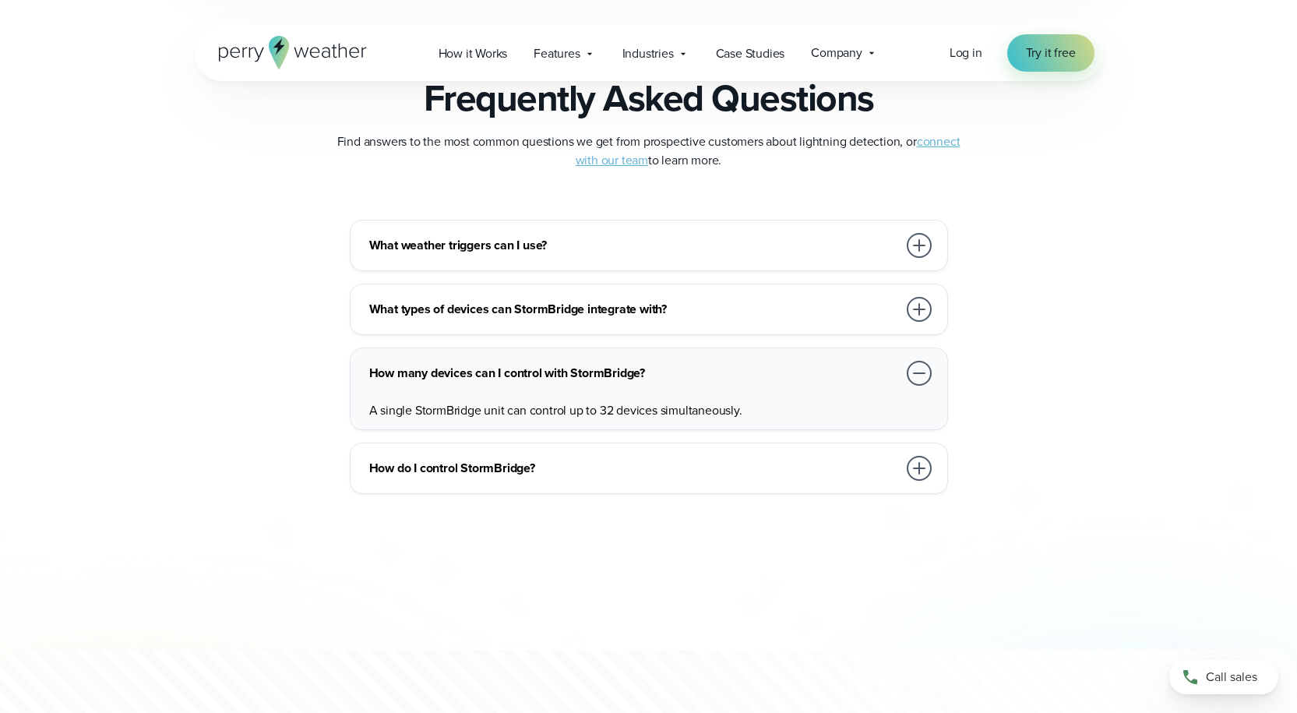
click at [917, 483] on div at bounding box center [919, 468] width 31 height 31
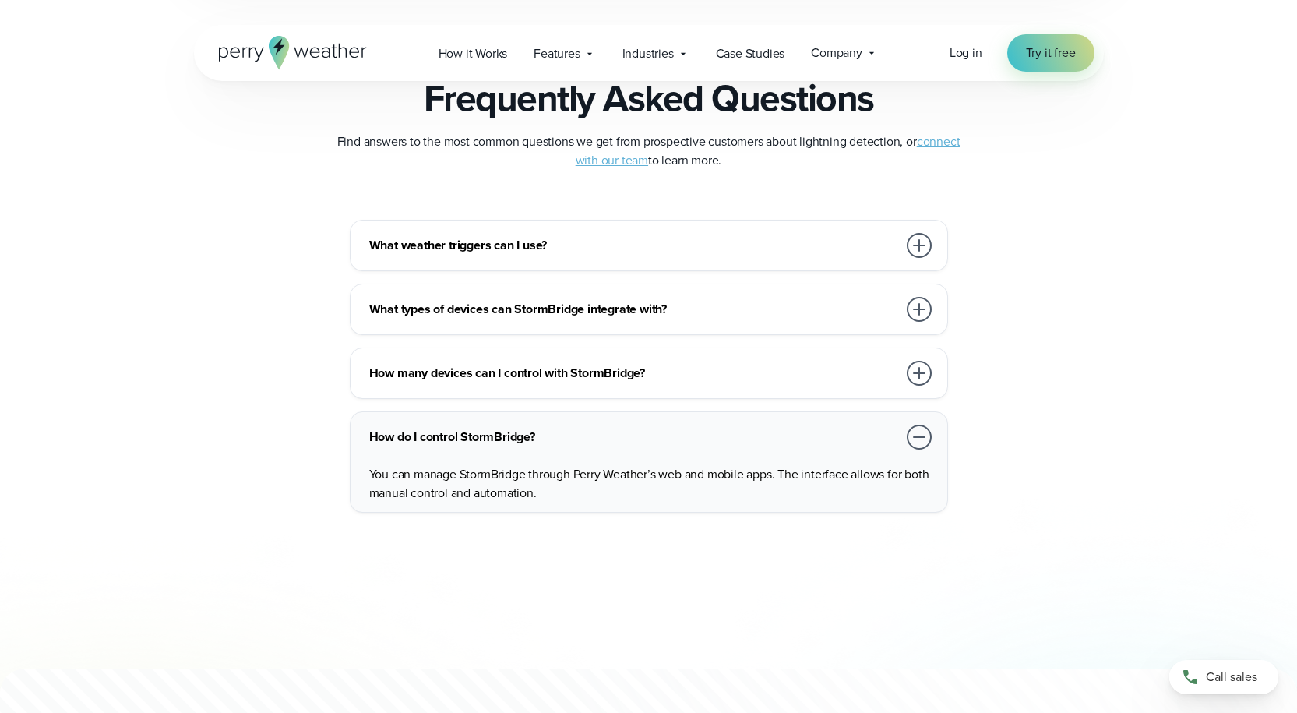
click at [919, 475] on span "You can manage StormBridge through Perry Weather’s web and mobile apps. The int…" at bounding box center [649, 483] width 560 height 37
click at [910, 433] on div at bounding box center [919, 437] width 25 height 25
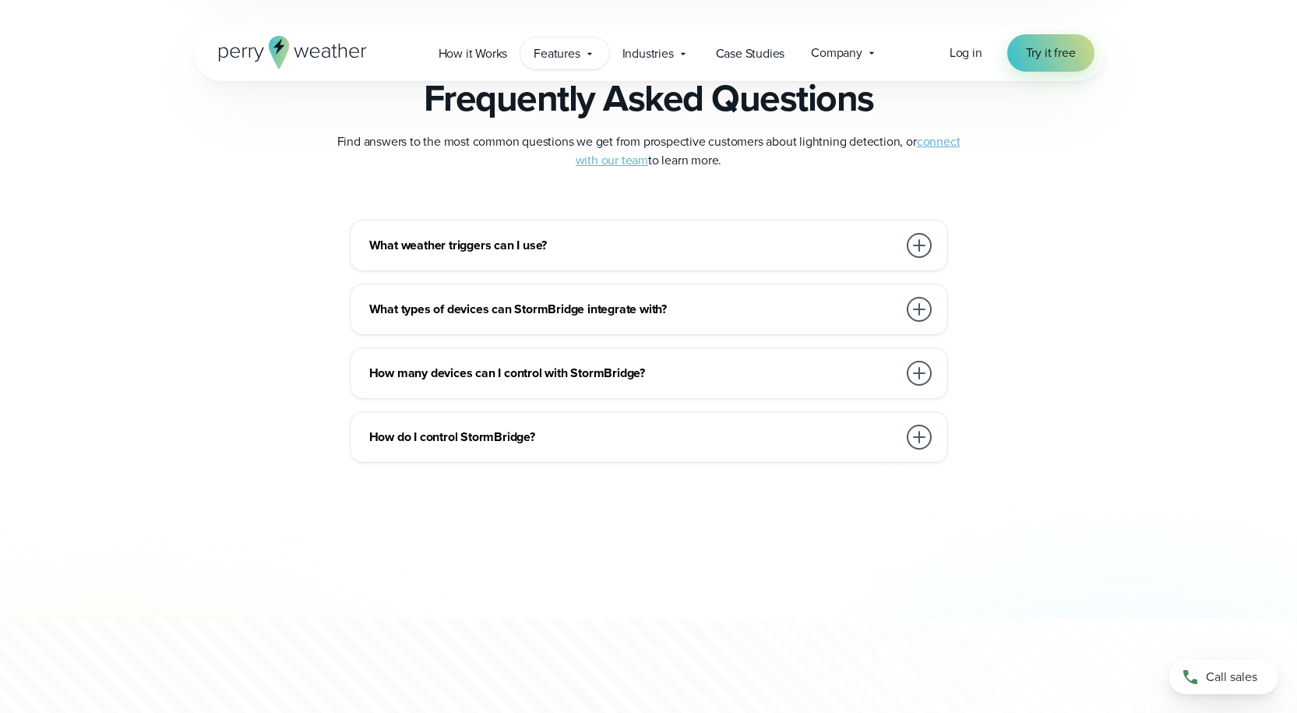
click at [571, 51] on span "Features" at bounding box center [557, 53] width 46 height 19
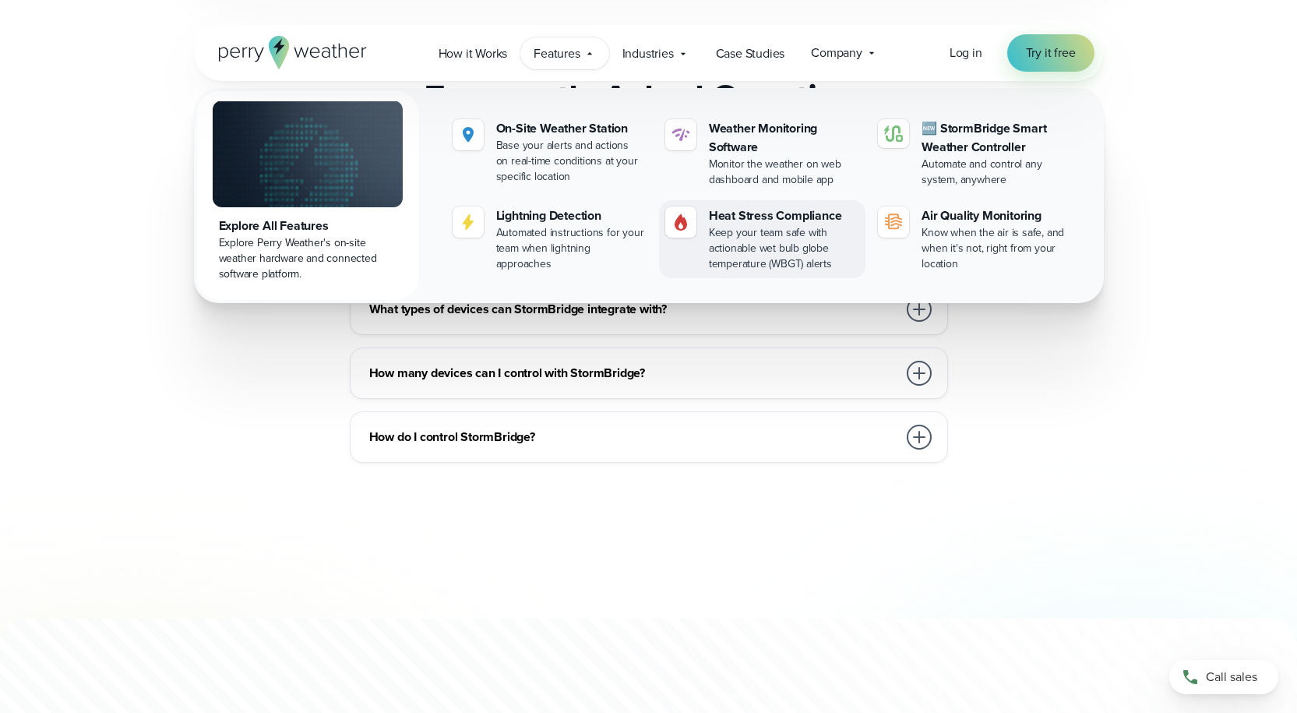
click at [779, 259] on div "Keep your team safe with actionable wet bulb globe temperature (WBGT) alerts" at bounding box center [784, 248] width 150 height 47
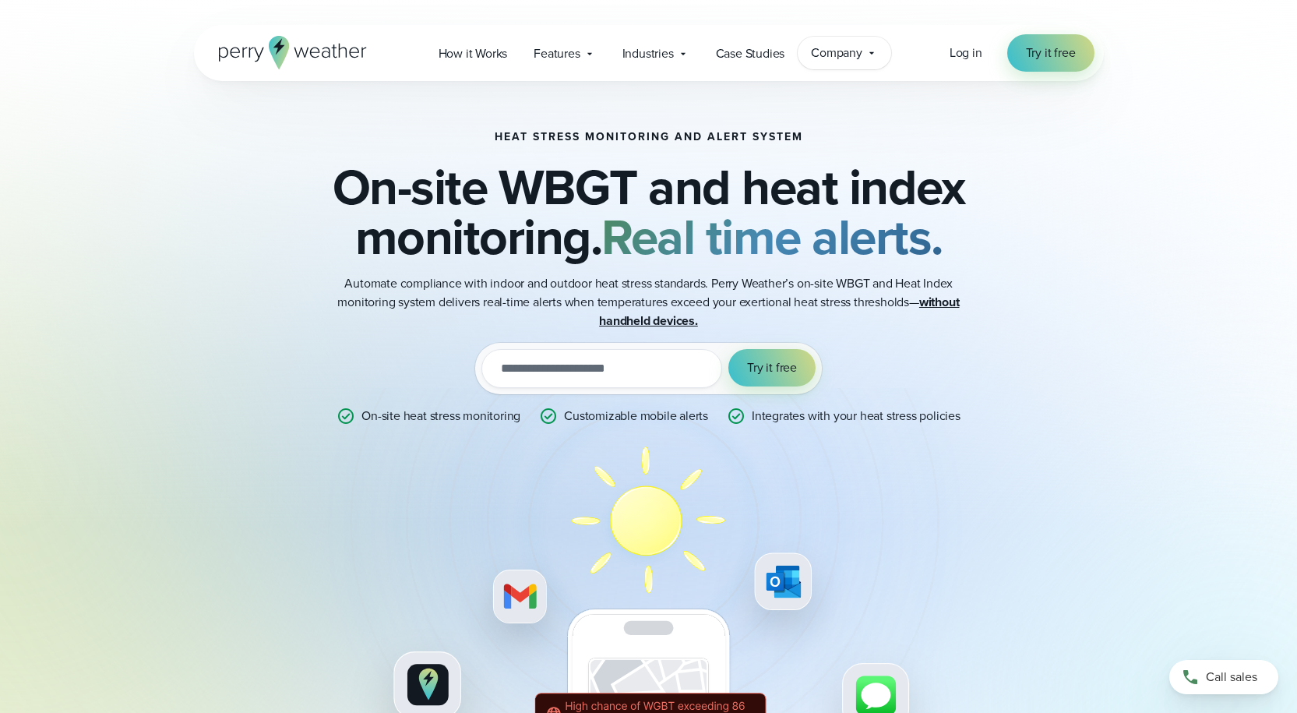
click at [880, 59] on div "Company Contact Us Reach out to us for sales or support questions" at bounding box center [844, 53] width 93 height 33
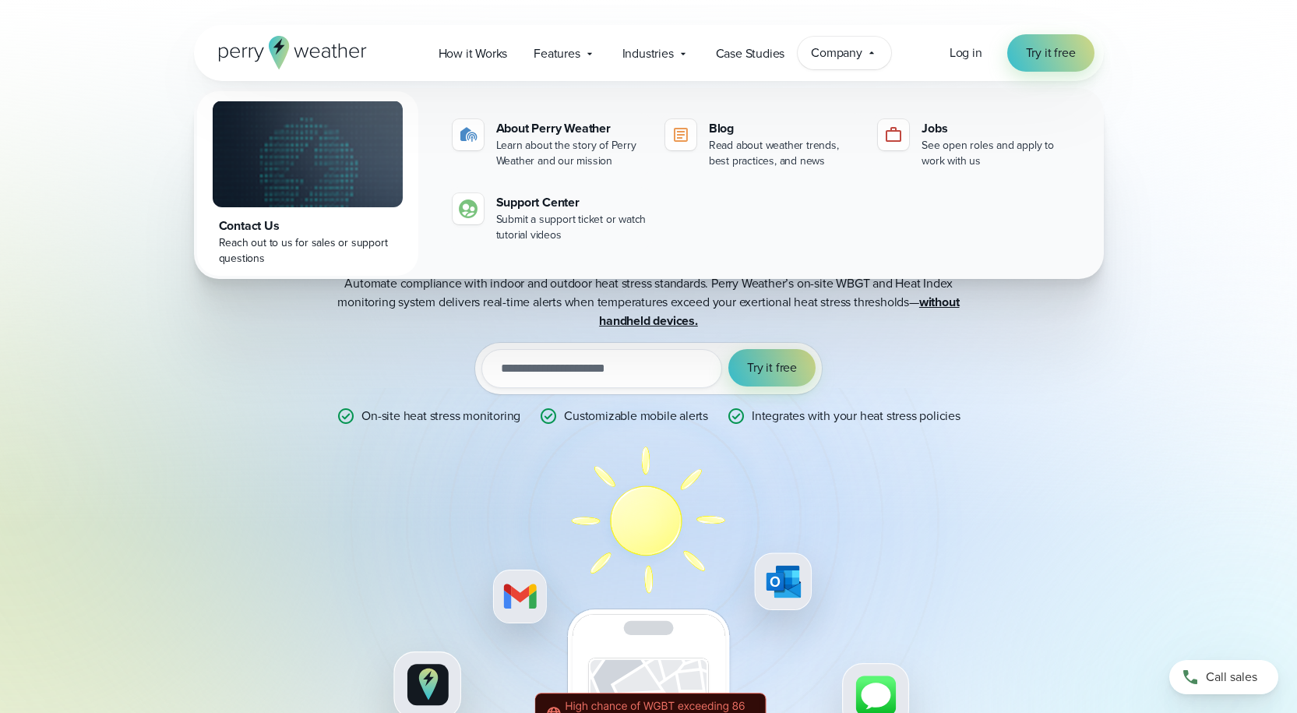
click at [339, 235] on div "Reach out to us for sales or support questions" at bounding box center [308, 250] width 178 height 31
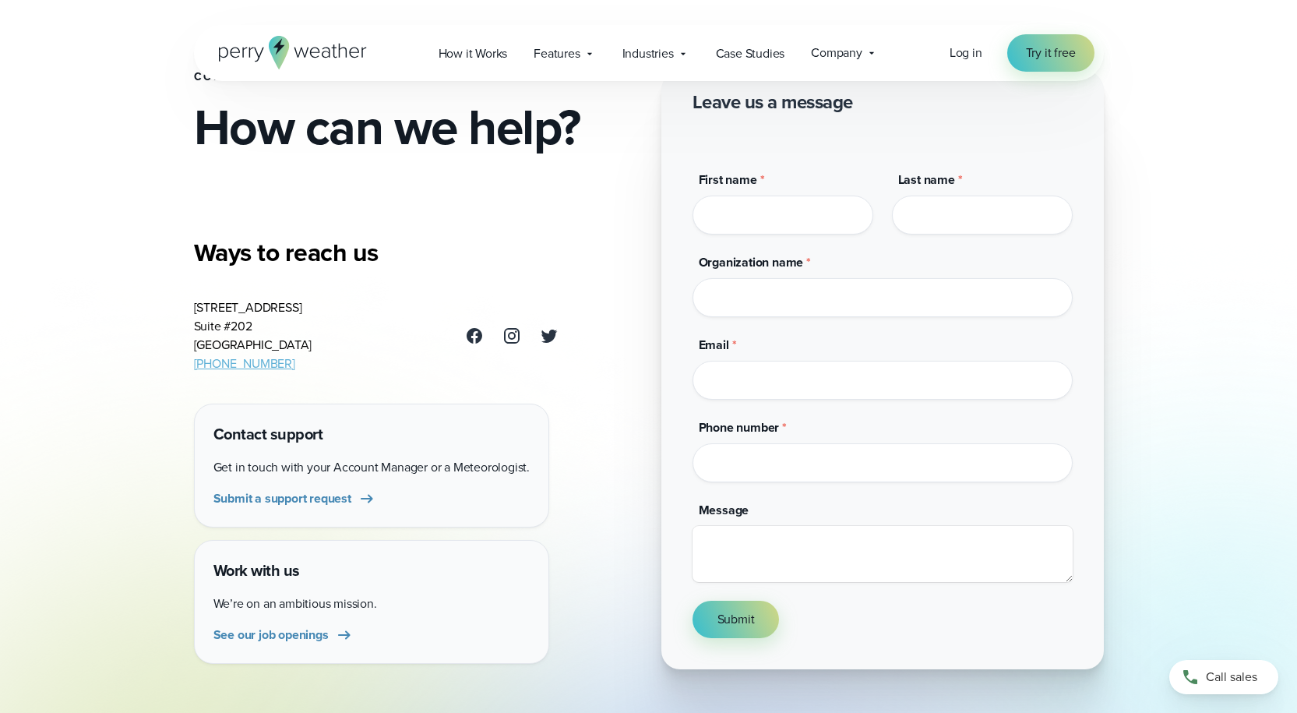
scroll to position [78, 0]
